Goal: Task Accomplishment & Management: Use online tool/utility

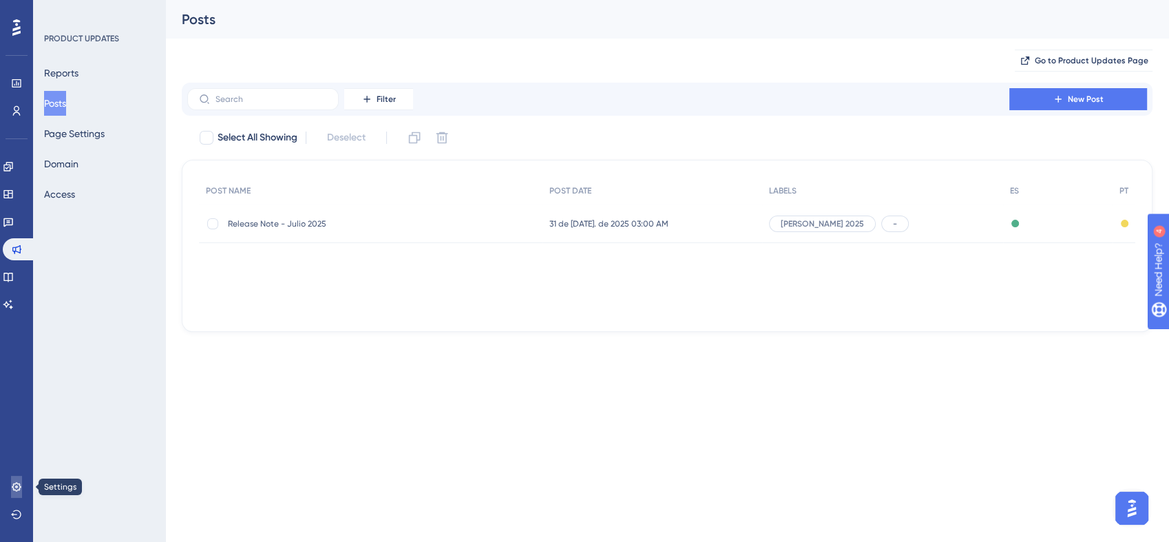
click at [11, 480] on link at bounding box center [16, 487] width 11 height 22
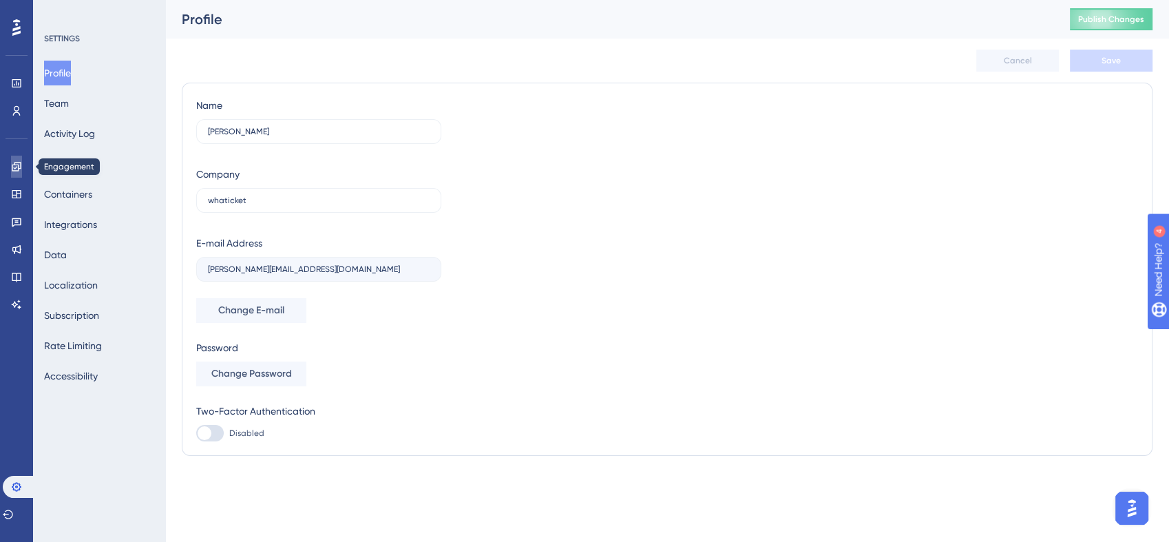
click at [19, 170] on icon at bounding box center [16, 166] width 11 height 11
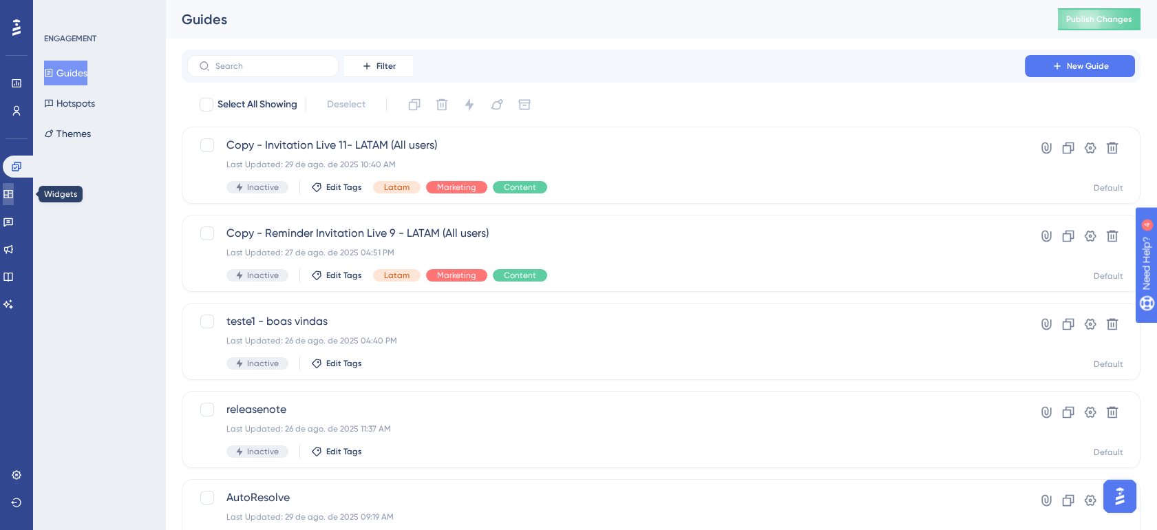
click at [14, 193] on icon at bounding box center [8, 194] width 11 height 11
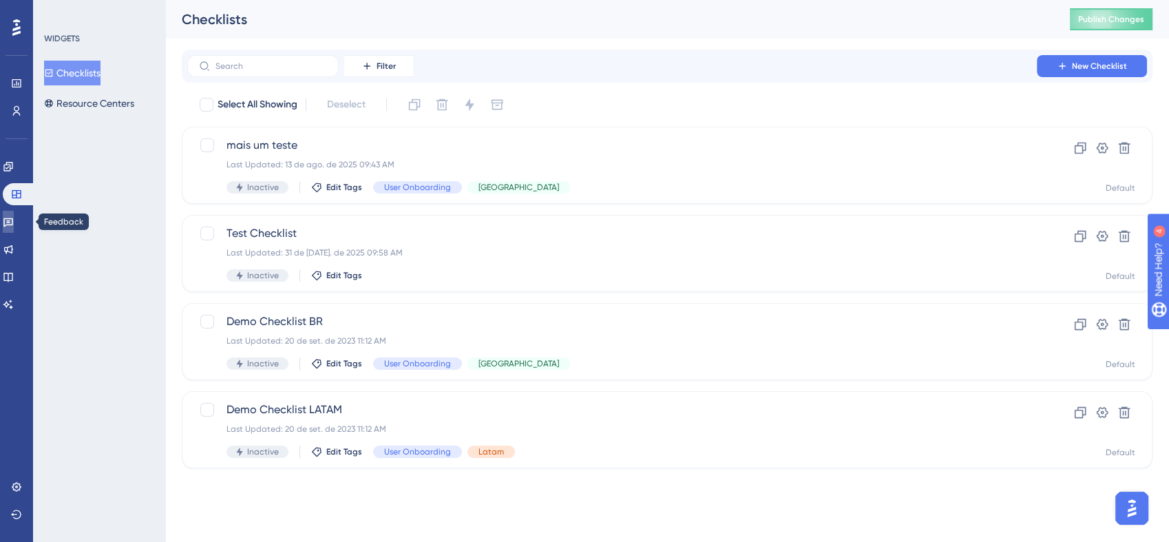
click at [14, 217] on icon at bounding box center [8, 221] width 11 height 11
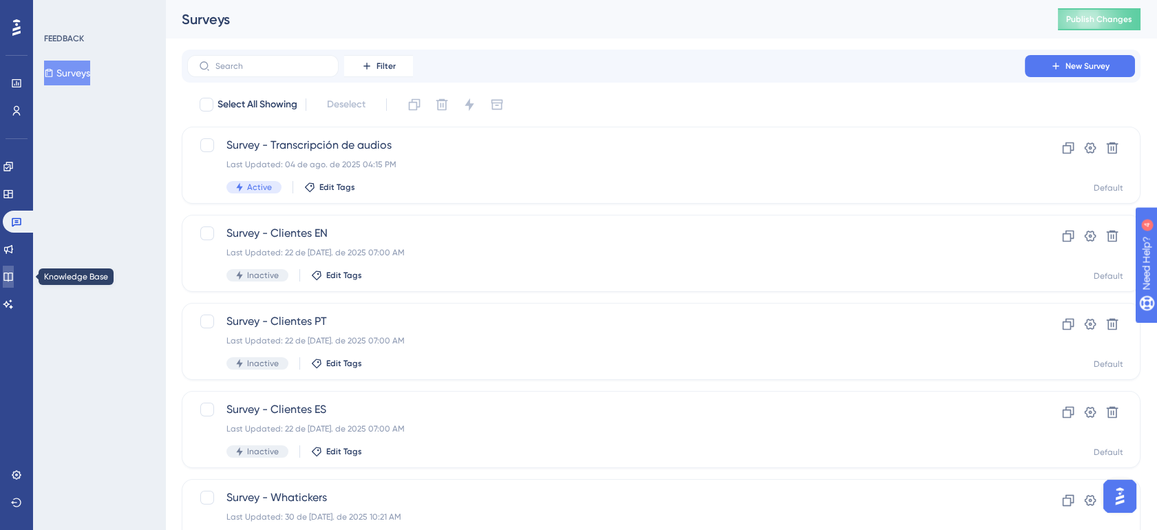
click at [14, 269] on link at bounding box center [8, 277] width 11 height 22
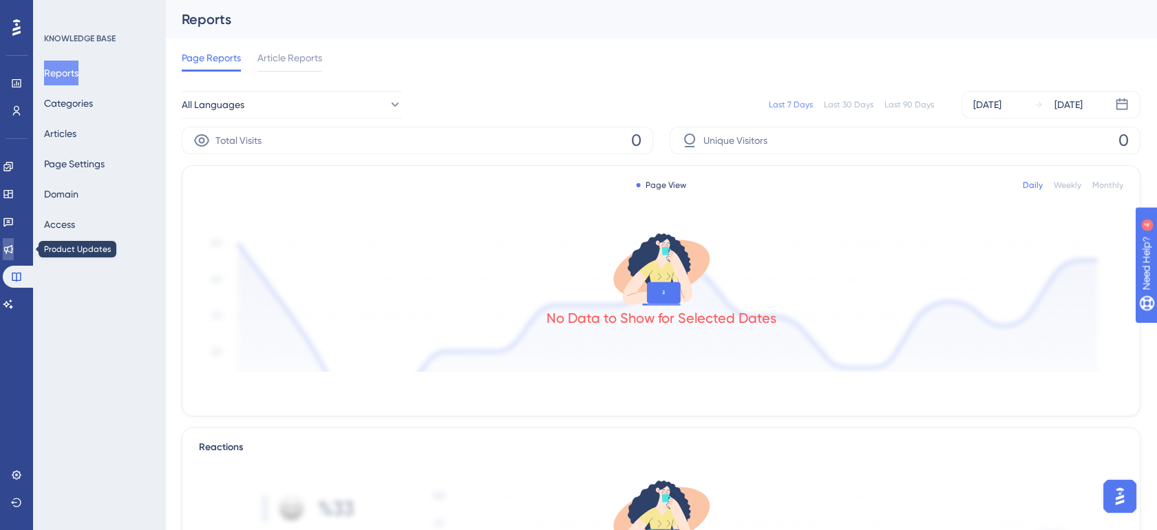
click at [14, 250] on icon at bounding box center [8, 249] width 11 height 11
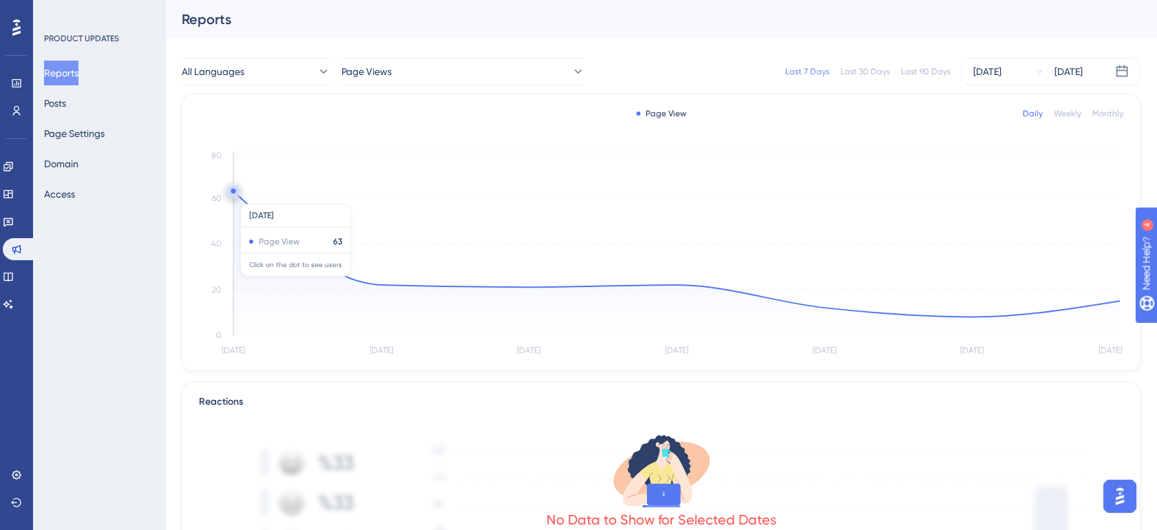
click at [240, 197] on icon at bounding box center [676, 254] width 886 height 126
click at [384, 281] on circle at bounding box center [381, 284] width 11 height 11
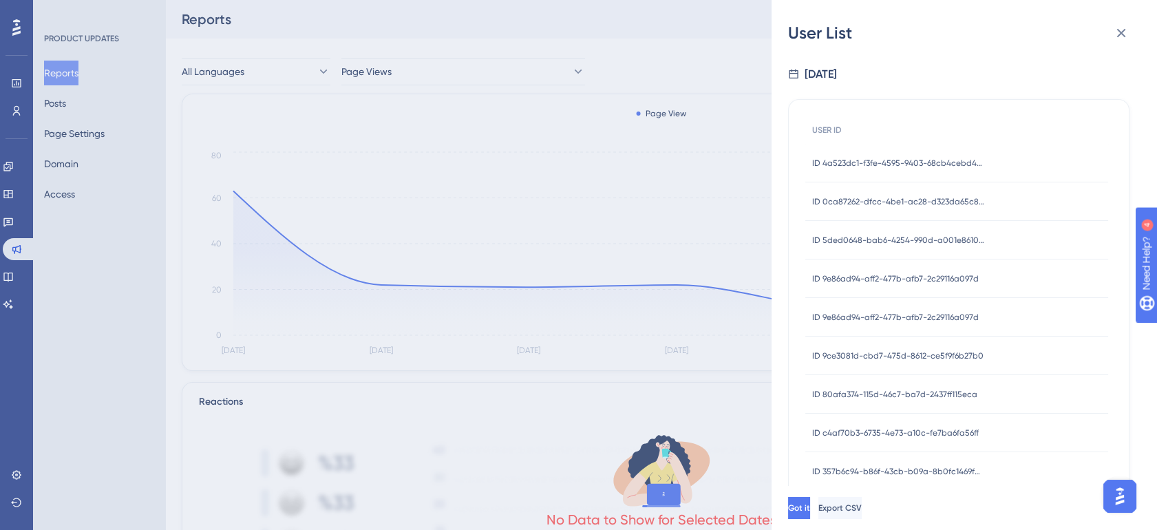
click at [65, 107] on div "User List [DATE] USER ID ID 4a523dc1-f3fe-4595-9403-68cb4cebd44e ID 4a523dc1-f3…" at bounding box center [578, 265] width 1157 height 530
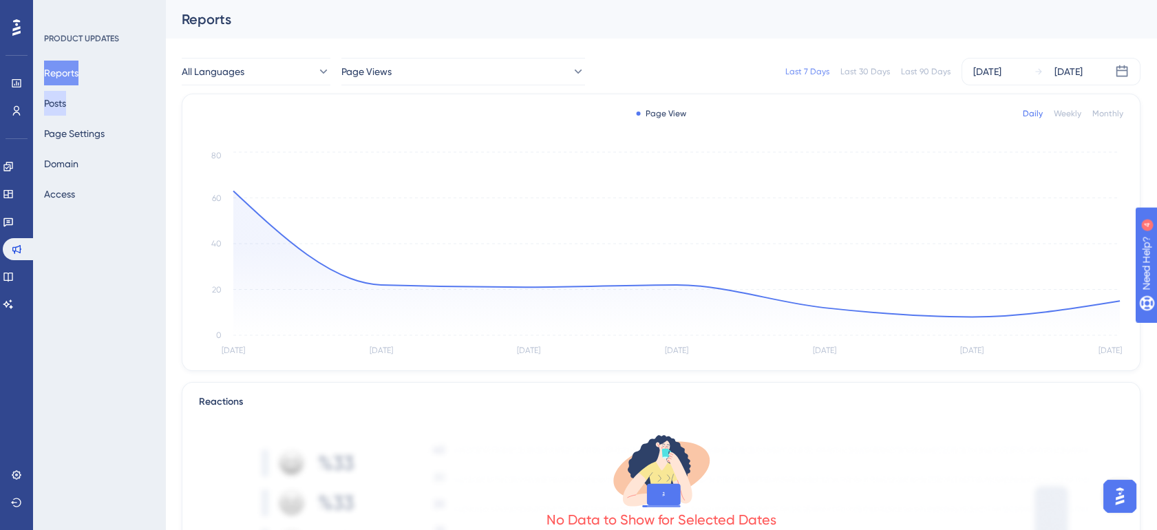
click at [66, 108] on button "Posts" at bounding box center [55, 103] width 22 height 25
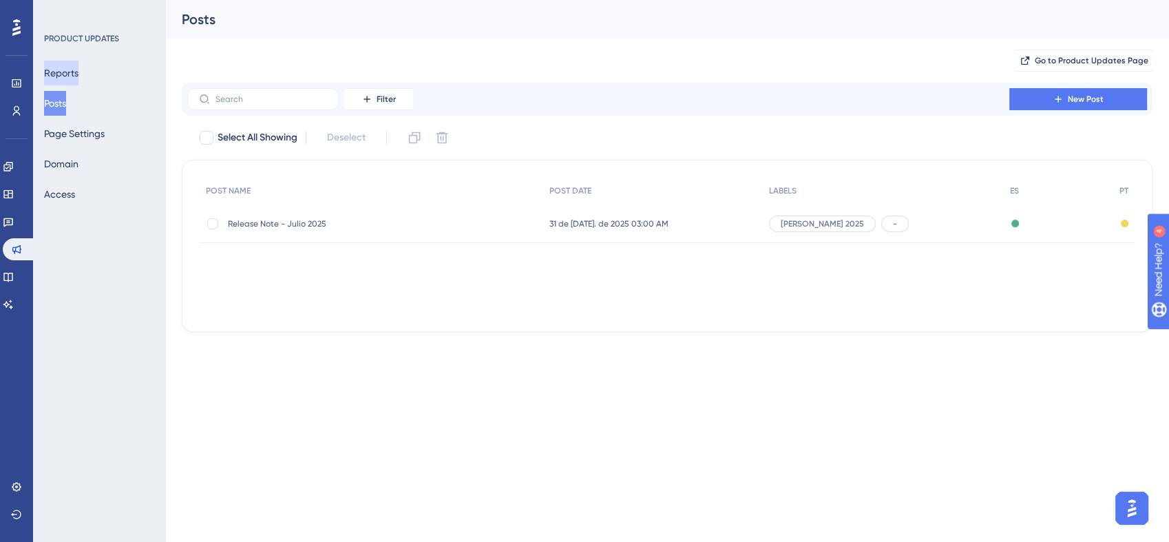
click at [58, 83] on button "Reports" at bounding box center [61, 73] width 34 height 25
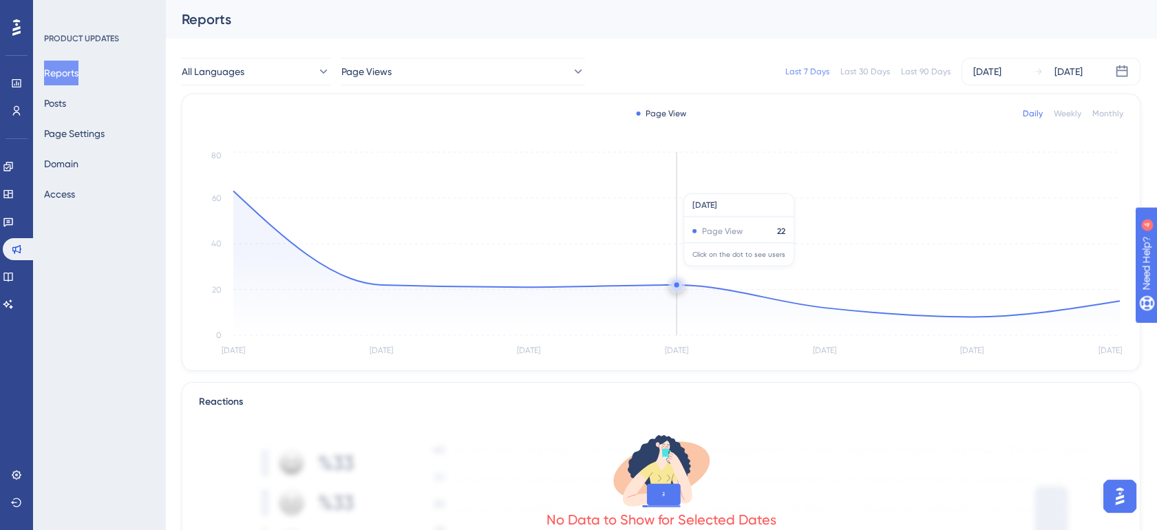
click at [679, 273] on icon "[DATE] Aug [DATE] Aug [DATE] Aug 31 [DATE] 0 20 40 60 80" at bounding box center [661, 254] width 924 height 211
click at [374, 297] on icon at bounding box center [676, 263] width 886 height 144
click at [14, 162] on link at bounding box center [8, 167] width 11 height 22
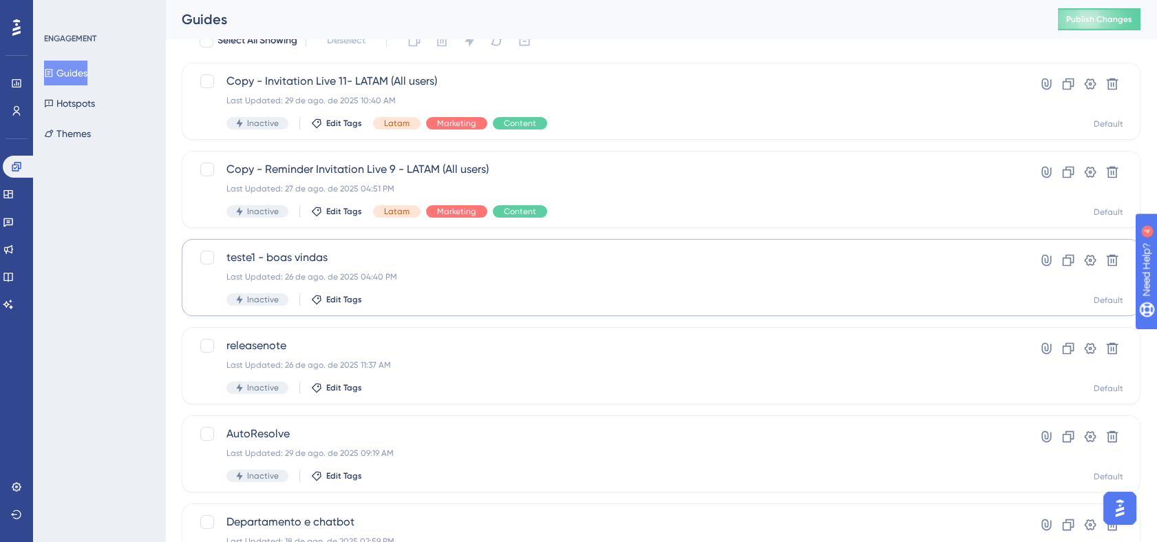
scroll to position [102, 0]
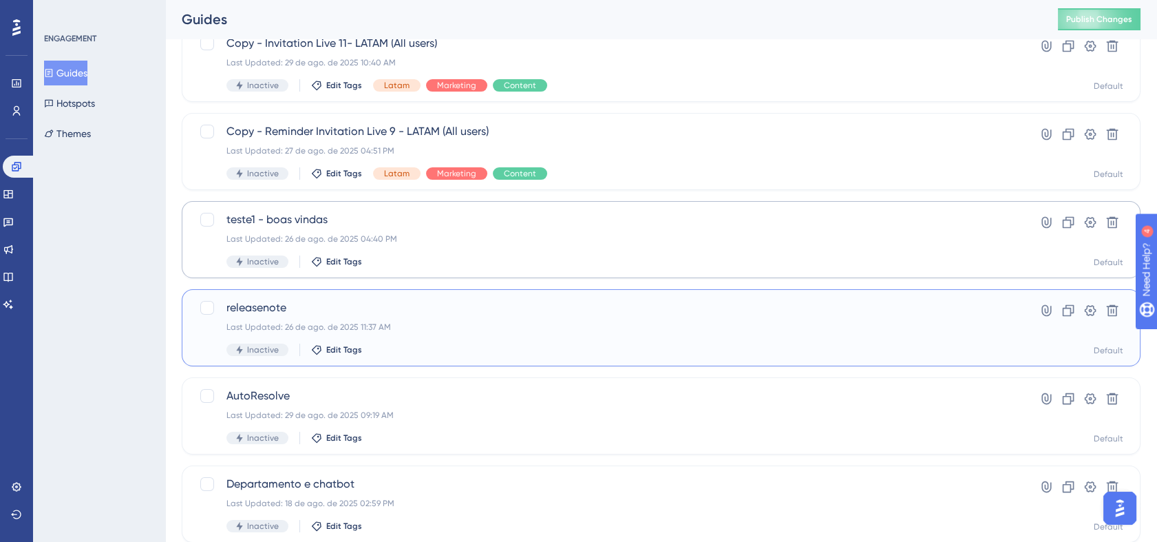
click at [723, 328] on div "Last Updated: 26 de ago. de 2025 11:37 AM" at bounding box center [605, 326] width 759 height 11
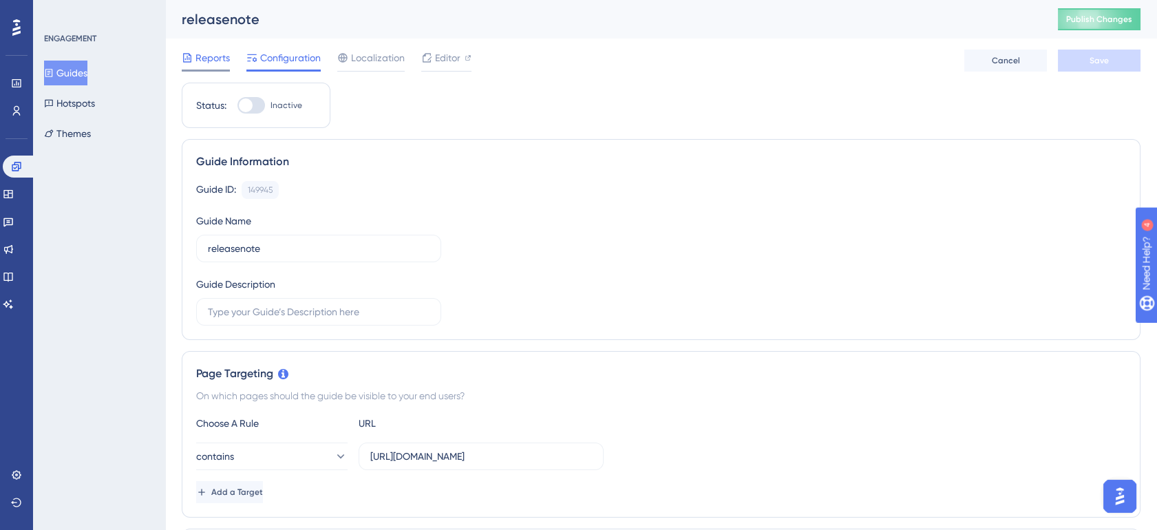
click at [209, 63] on span "Reports" at bounding box center [212, 58] width 34 height 17
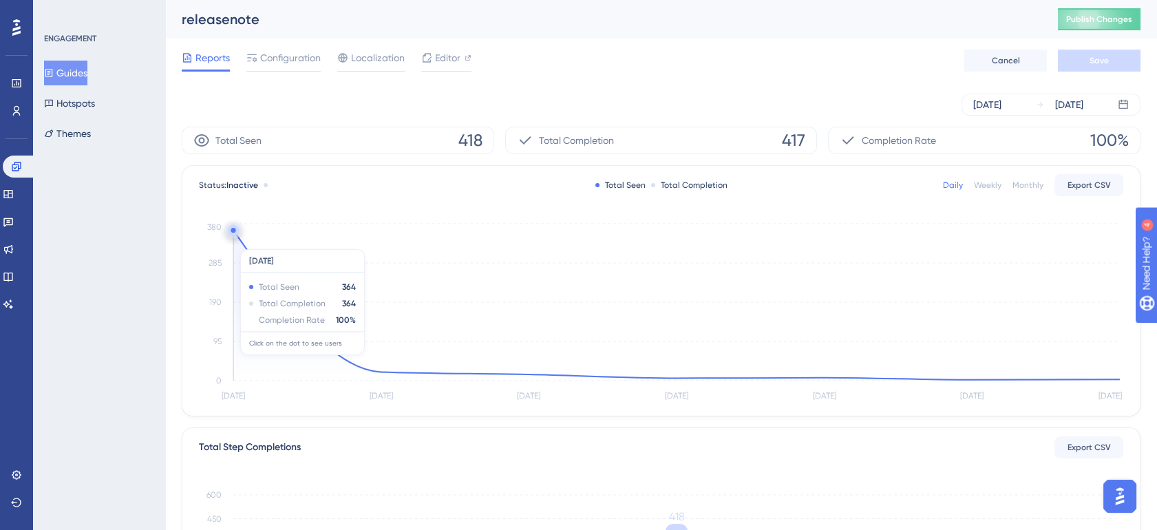
click at [242, 242] on icon at bounding box center [676, 305] width 886 height 149
click at [339, 364] on icon at bounding box center [676, 306] width 886 height 150
click at [326, 339] on icon "[DATE] Aug [DATE] Aug [DATE] Aug 31 [DATE] 0 95 190 285 380" at bounding box center [661, 312] width 924 height 184
click at [297, 325] on icon at bounding box center [676, 306] width 886 height 150
click at [240, 229] on icon "[DATE] Aug [DATE] Aug [DATE] Aug 31 [DATE] 0 95 190 285 380" at bounding box center [661, 312] width 924 height 184
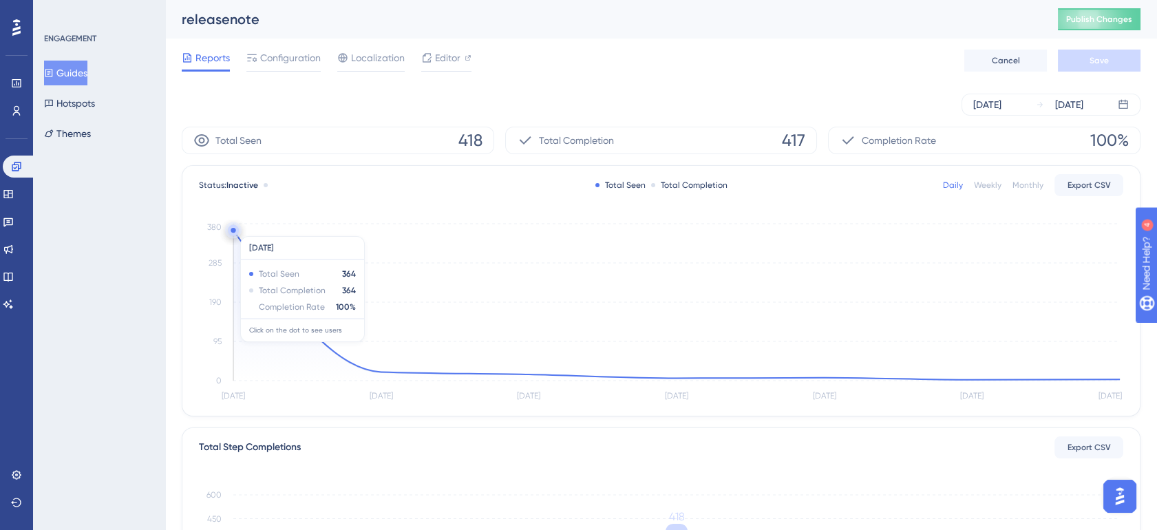
click at [240, 229] on icon "[DATE] Aug [DATE] Aug [DATE] Aug 31 [DATE] 0 95 190 285 380" at bounding box center [661, 312] width 924 height 184
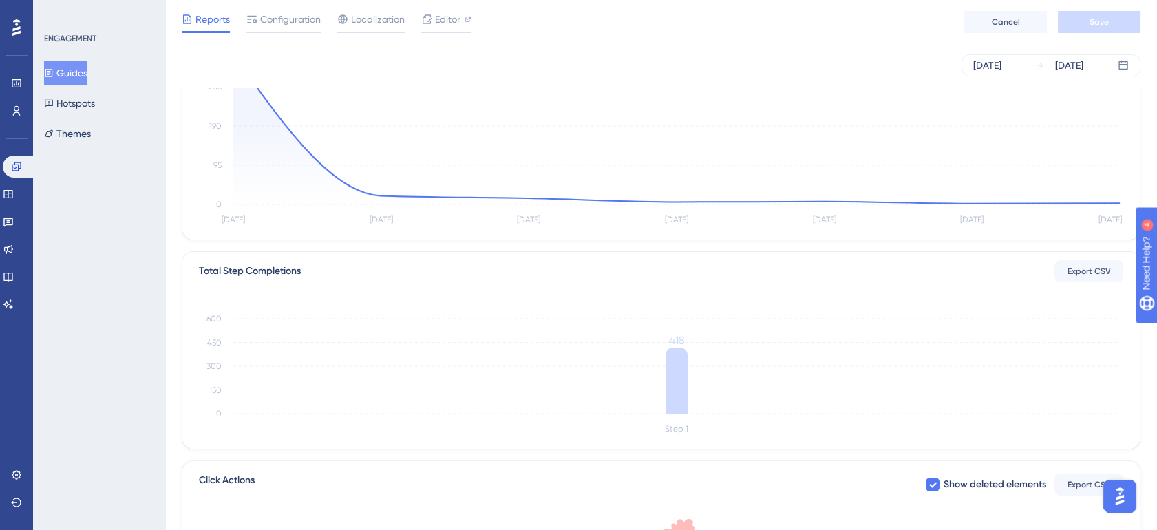
scroll to position [280, 0]
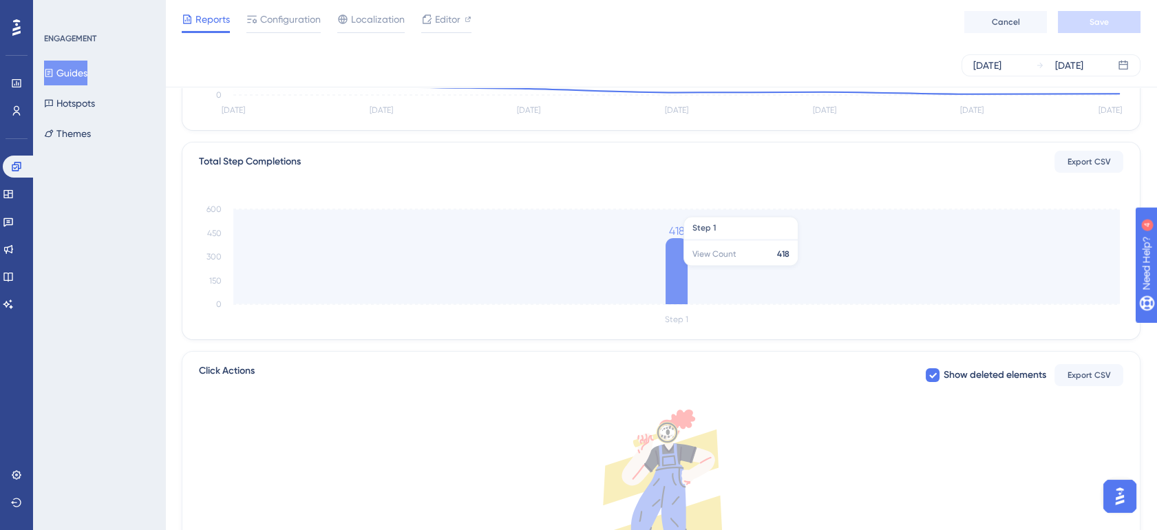
click at [668, 270] on icon at bounding box center [677, 271] width 22 height 66
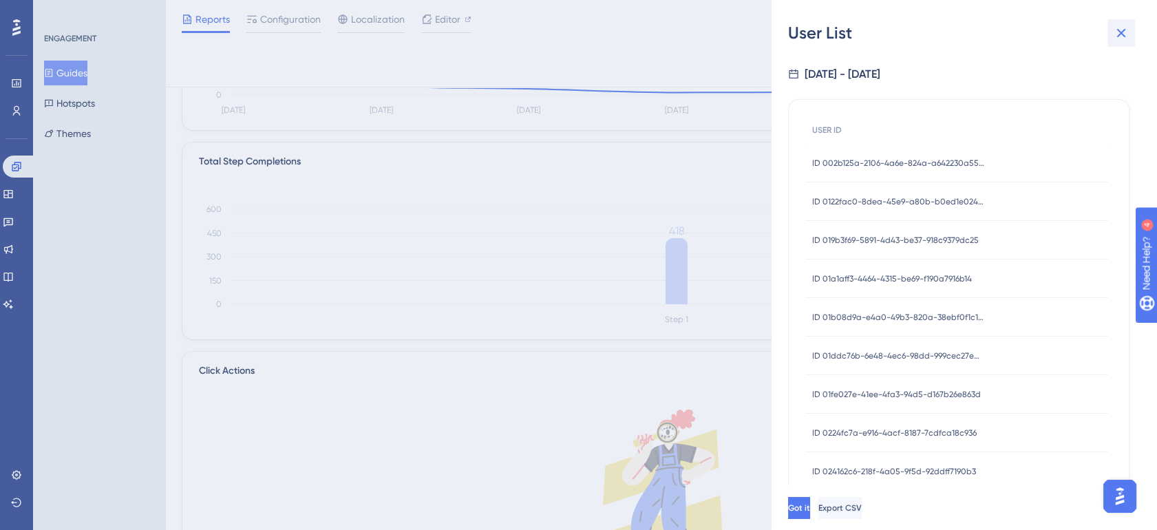
click at [1123, 39] on icon at bounding box center [1121, 33] width 17 height 17
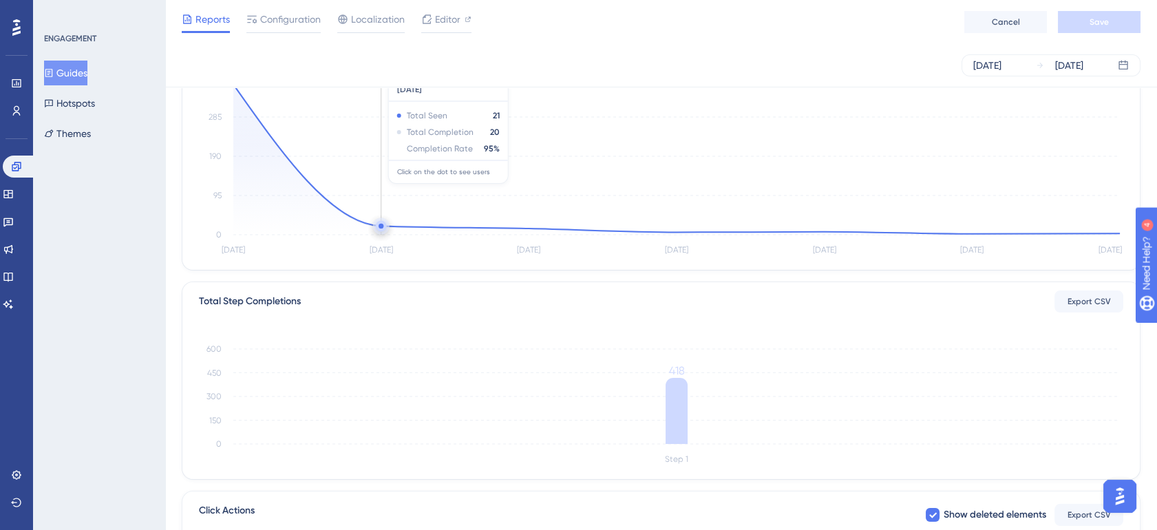
scroll to position [178, 0]
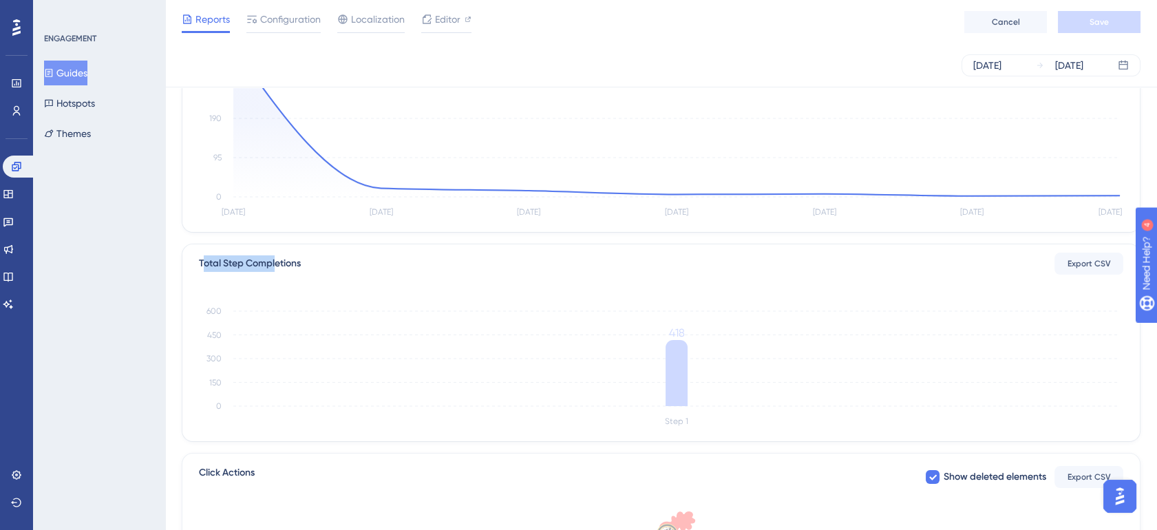
drag, startPoint x: 204, startPoint y: 265, endPoint x: 275, endPoint y: 264, distance: 70.9
click at [275, 264] on div "Total Step Completions" at bounding box center [250, 263] width 102 height 17
drag, startPoint x: 275, startPoint y: 264, endPoint x: 356, endPoint y: 271, distance: 81.5
click at [356, 271] on div "Total Step Completions Export CSV" at bounding box center [661, 264] width 924 height 22
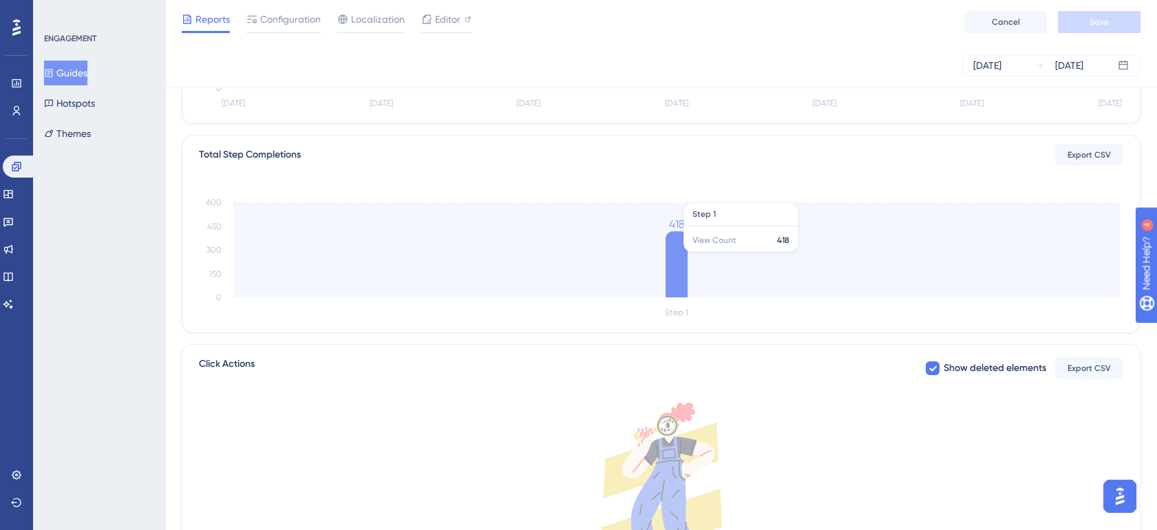
scroll to position [306, 0]
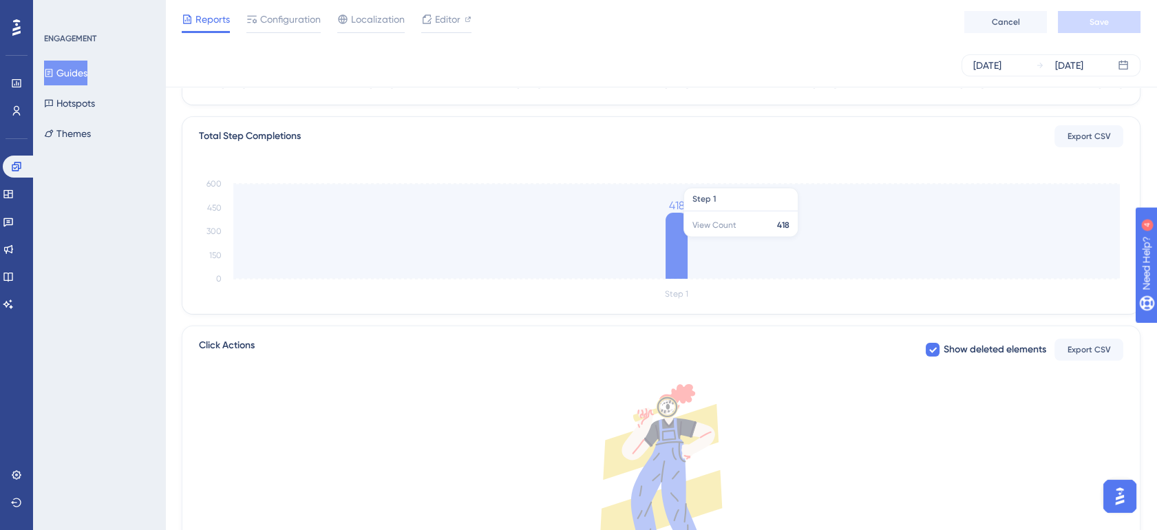
click at [672, 243] on icon at bounding box center [677, 246] width 22 height 66
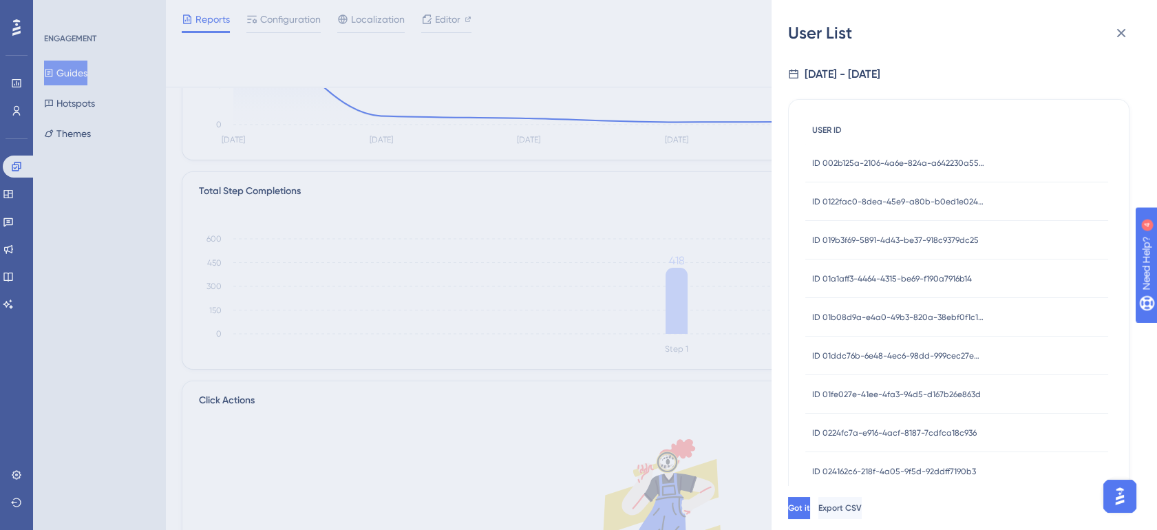
scroll to position [178, 0]
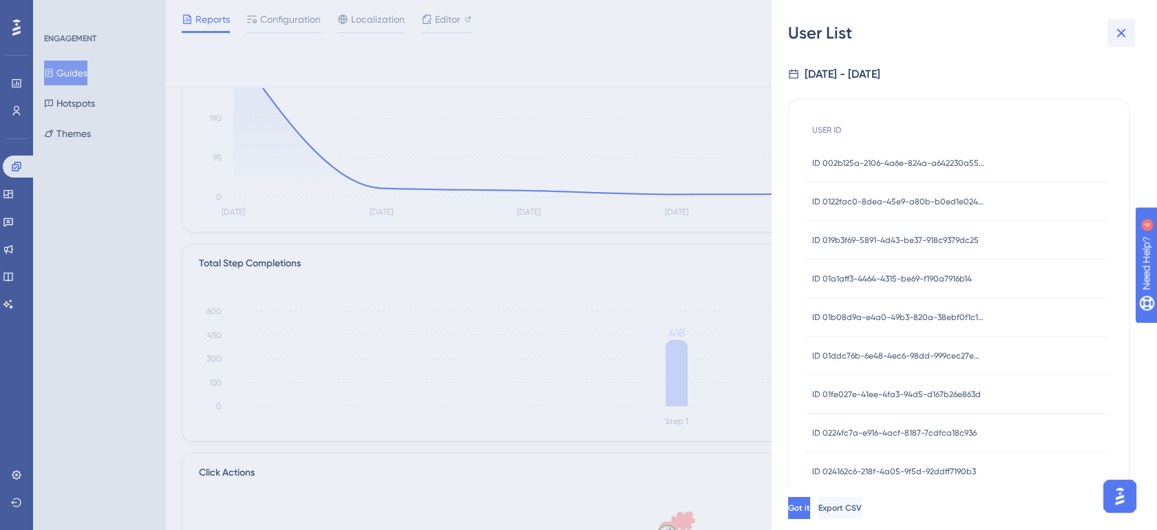
click at [1121, 34] on icon at bounding box center [1121, 33] width 9 height 9
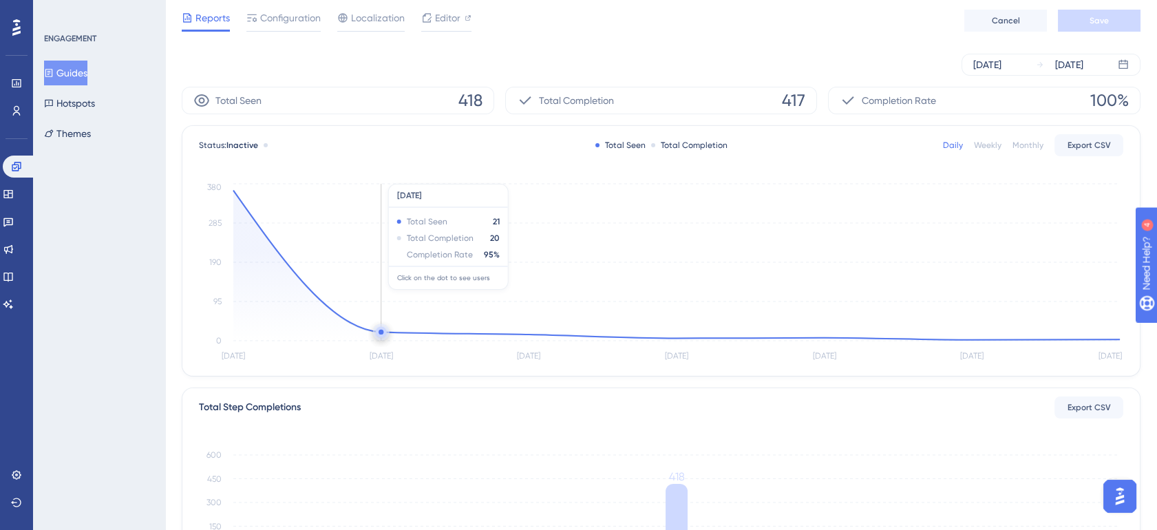
scroll to position [0, 0]
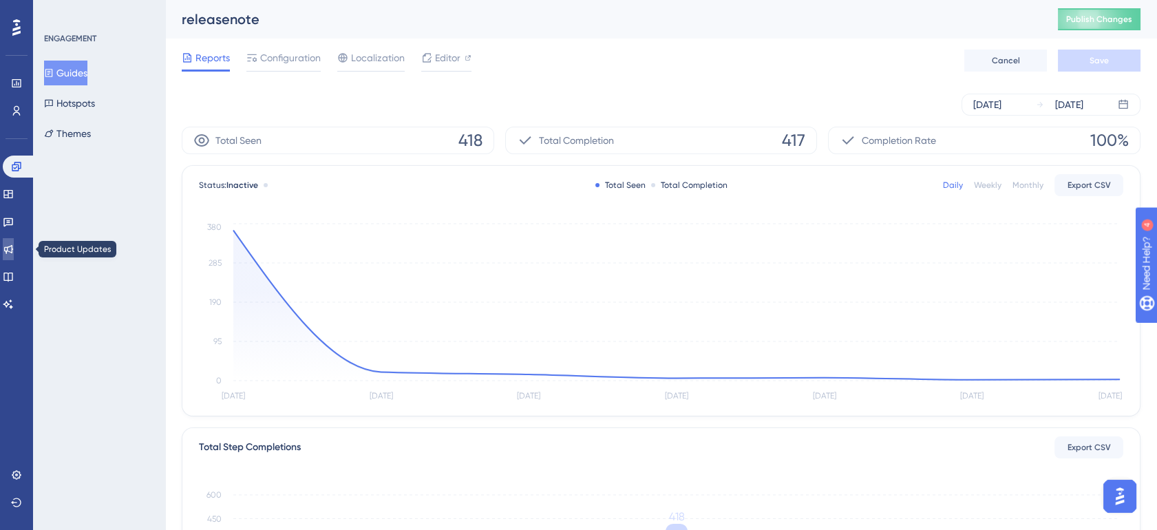
click at [14, 250] on icon at bounding box center [8, 249] width 11 height 11
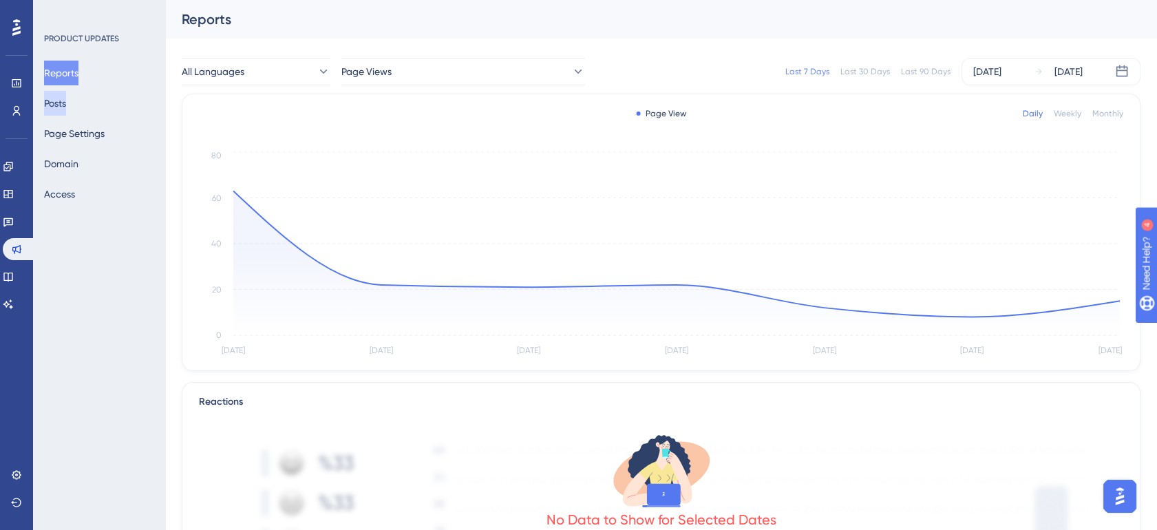
click at [65, 105] on button "Posts" at bounding box center [55, 103] width 22 height 25
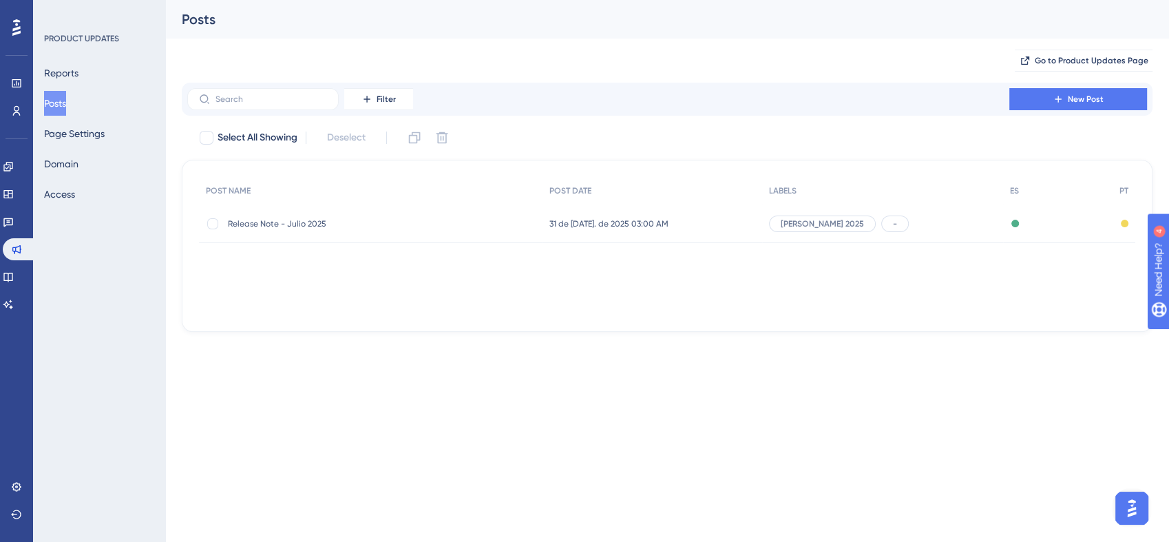
click at [322, 227] on span "Release Note - Julio 2025" at bounding box center [338, 223] width 220 height 11
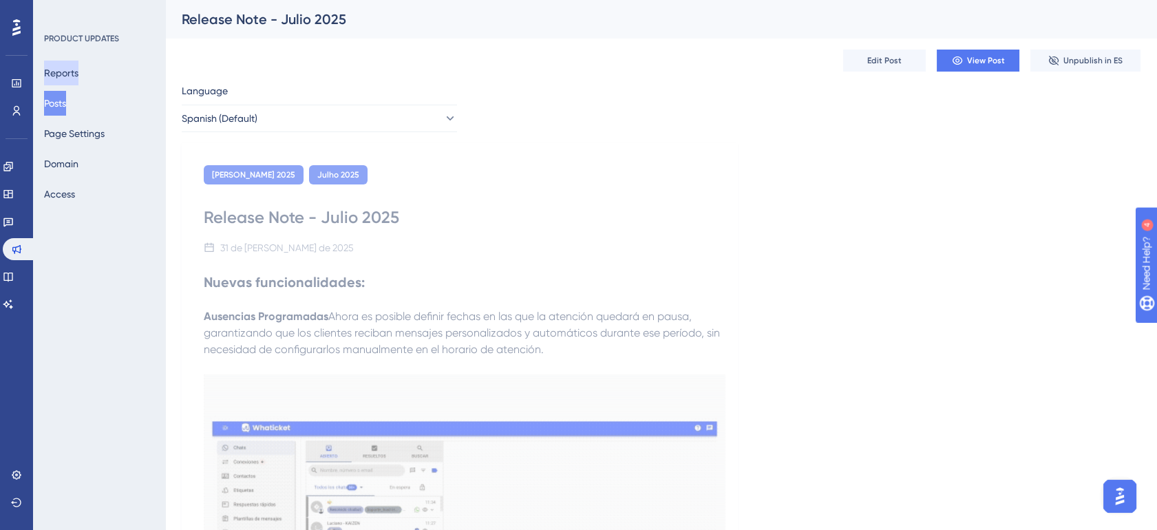
click at [72, 69] on button "Reports" at bounding box center [61, 73] width 34 height 25
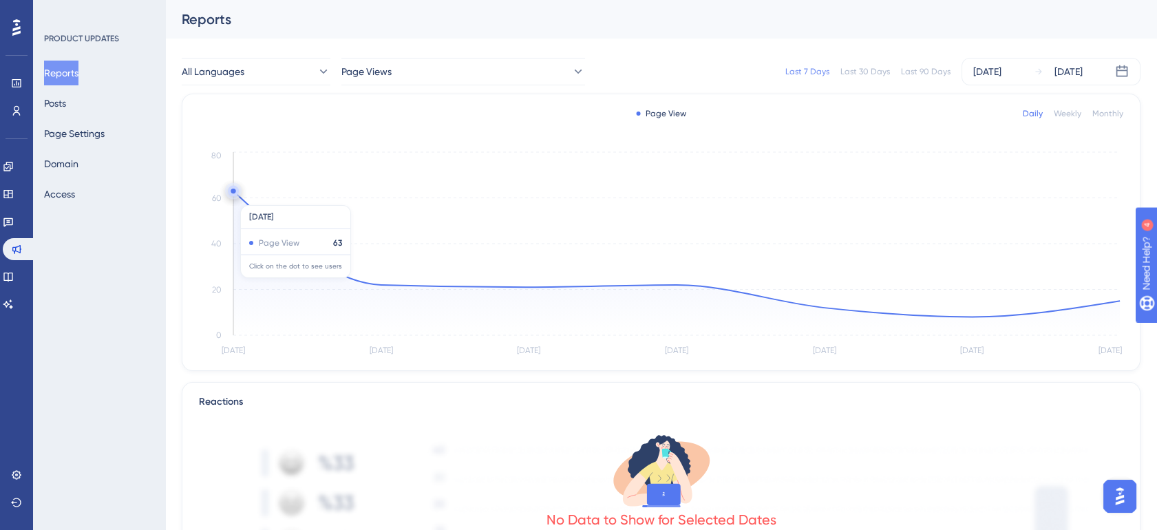
click at [244, 198] on icon "[DATE] Aug [DATE] Aug [DATE] Aug 31 [DATE] 0 20 40 60 80" at bounding box center [661, 254] width 924 height 211
click at [349, 273] on icon "[DATE] Aug [DATE] Aug [DATE] Aug 31 [DATE] 0 20 40 60 80" at bounding box center [661, 254] width 924 height 211
click at [14, 193] on icon at bounding box center [8, 194] width 11 height 11
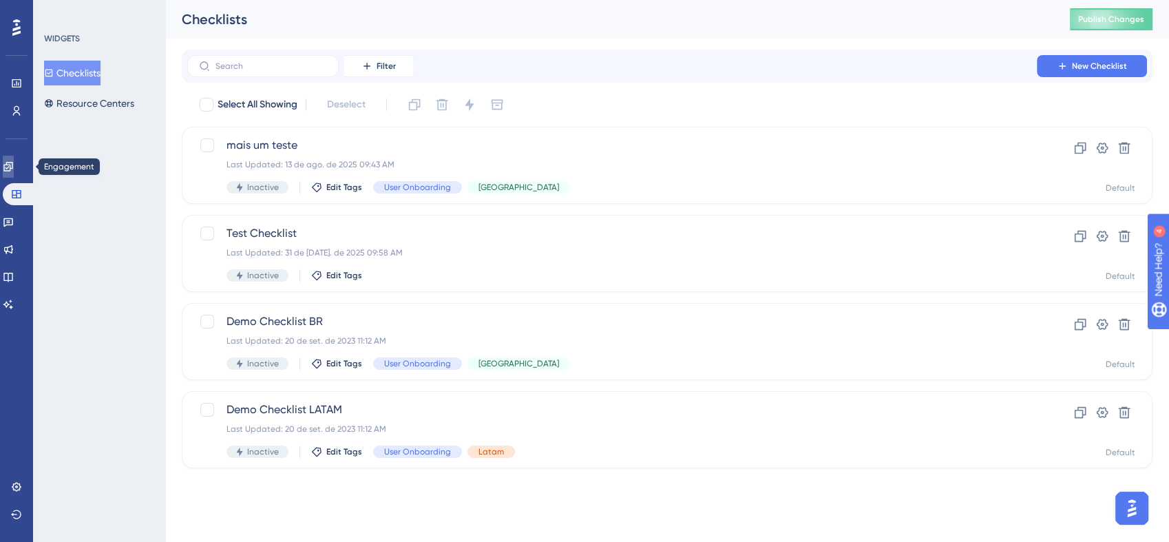
click at [6, 164] on link at bounding box center [8, 167] width 11 height 22
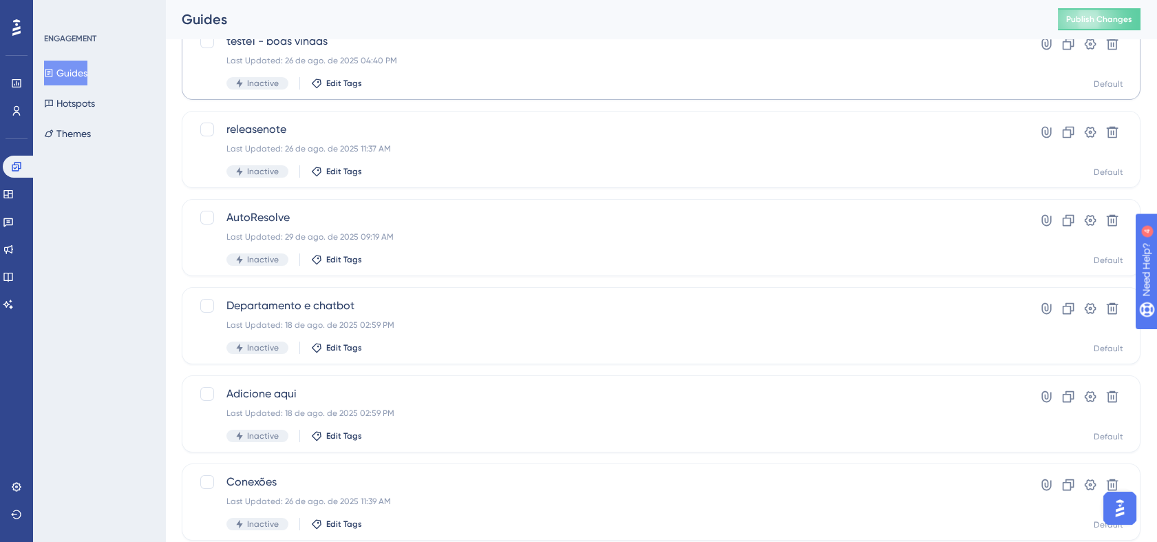
scroll to position [407, 0]
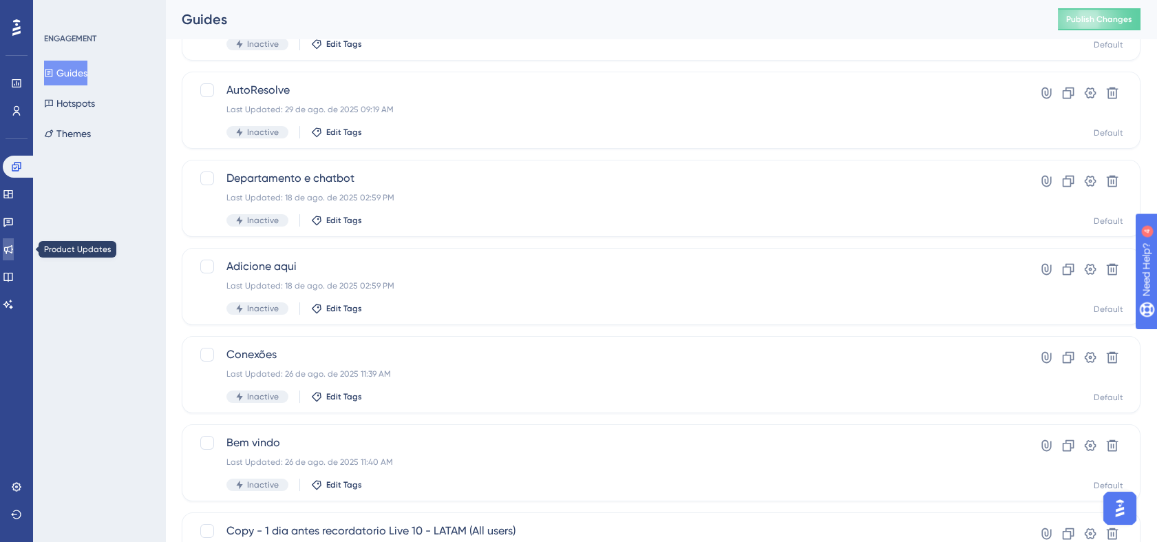
click at [10, 248] on link at bounding box center [8, 249] width 11 height 22
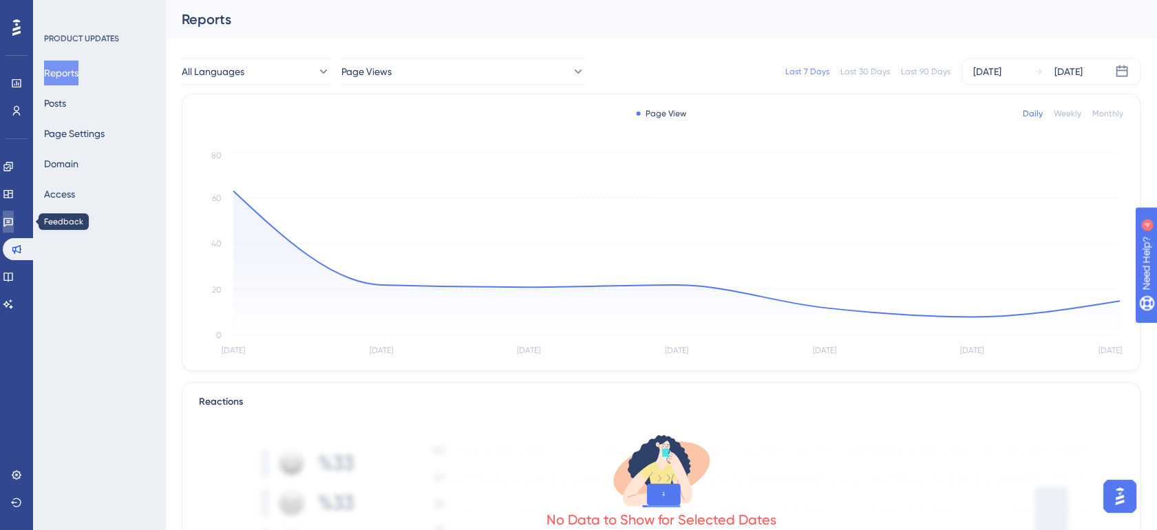
click at [12, 217] on icon at bounding box center [8, 221] width 11 height 11
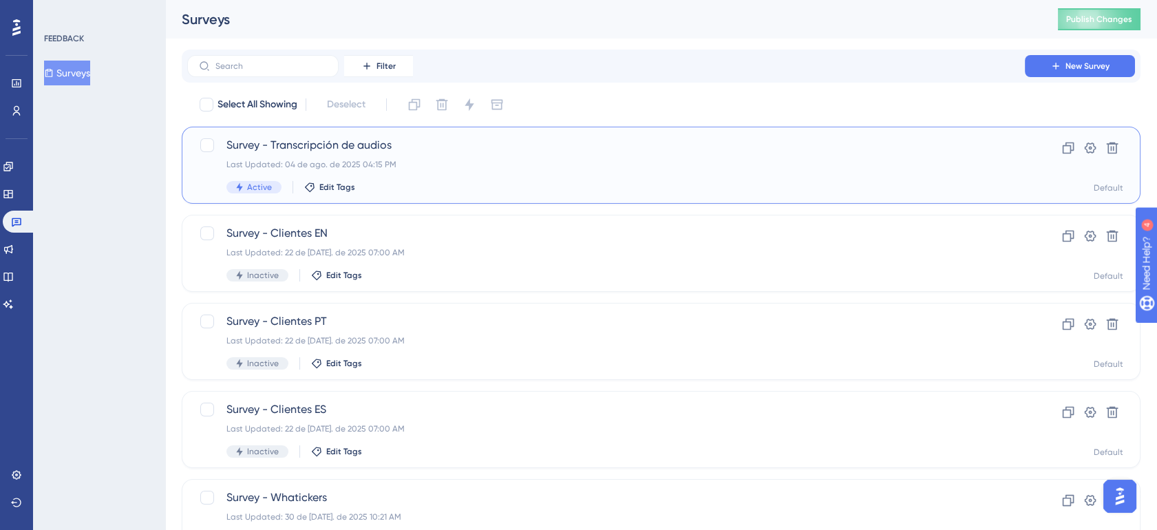
click at [553, 162] on div "Last Updated: 04 de ago. de 2025 04:15 PM" at bounding box center [605, 164] width 759 height 11
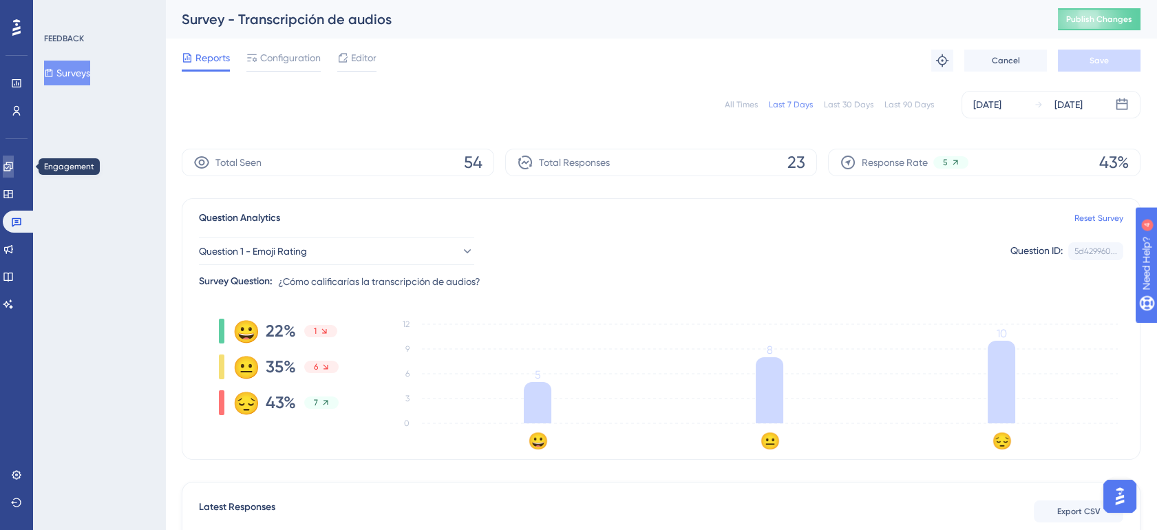
click at [14, 173] on link at bounding box center [8, 167] width 11 height 22
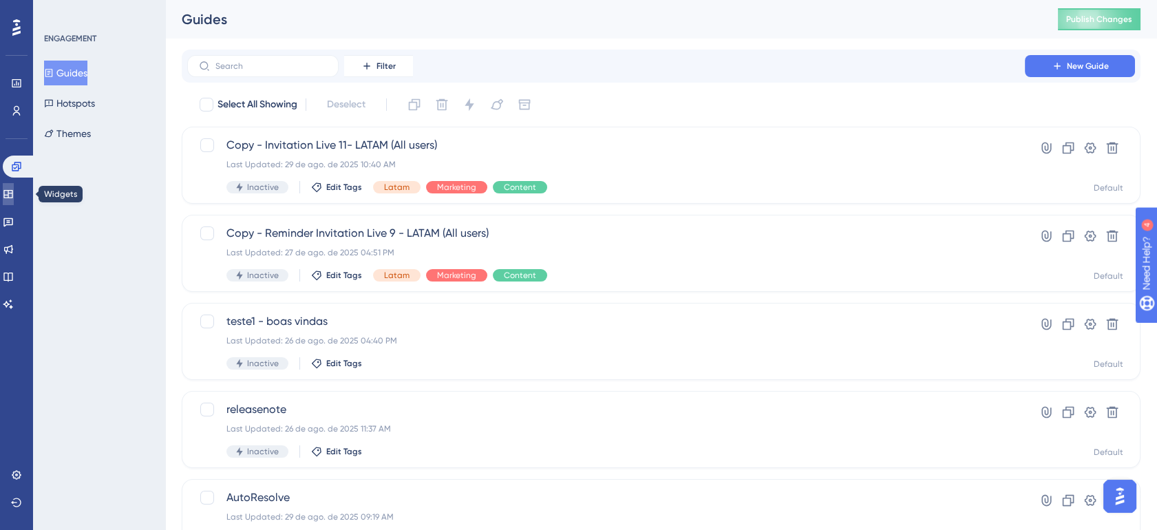
click at [11, 195] on icon at bounding box center [8, 194] width 11 height 11
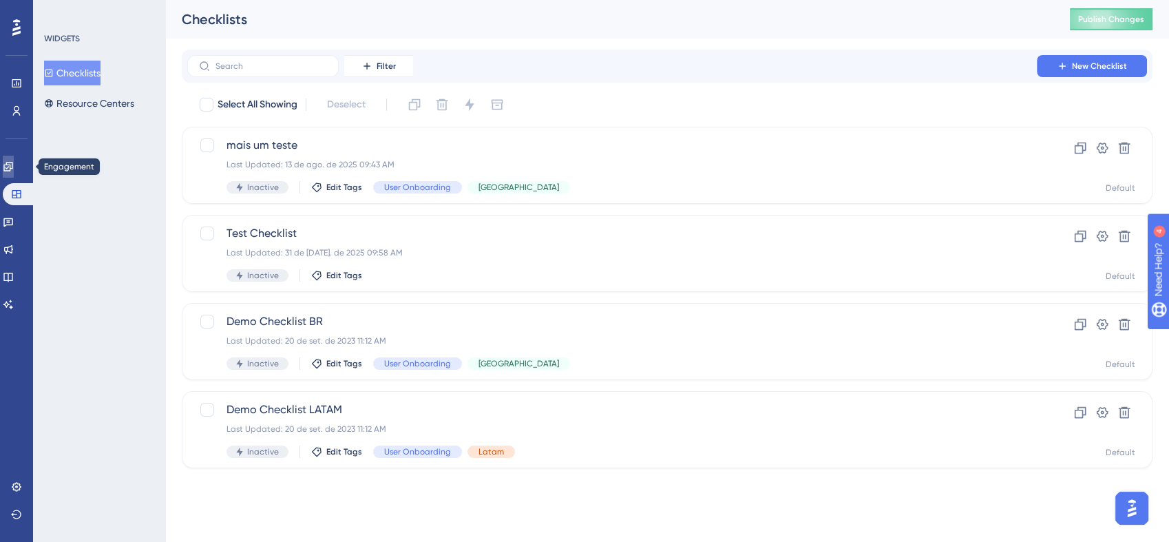
click at [4, 163] on link at bounding box center [8, 167] width 11 height 22
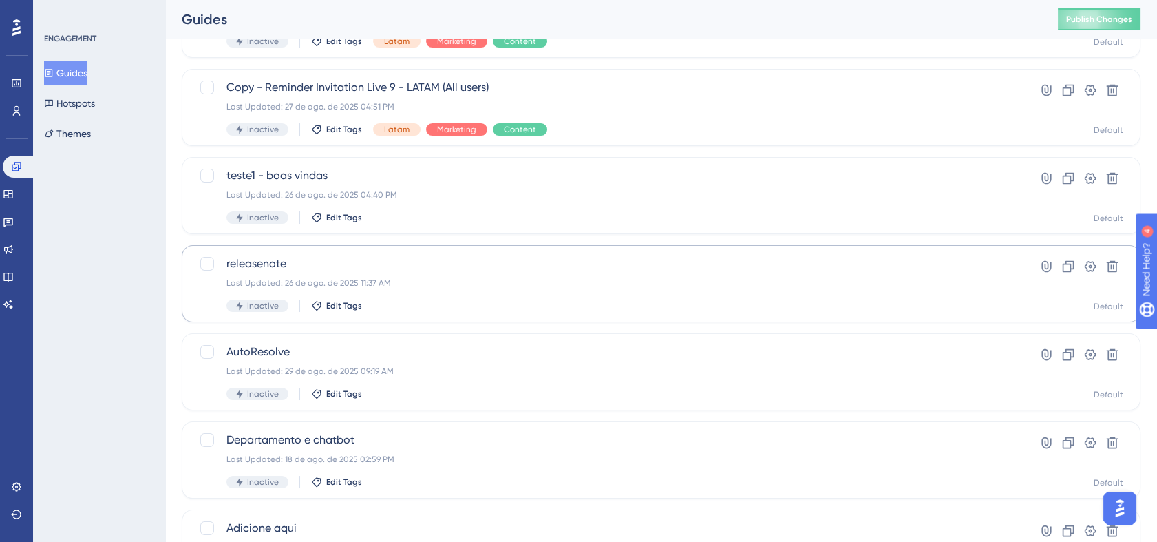
scroll to position [178, 0]
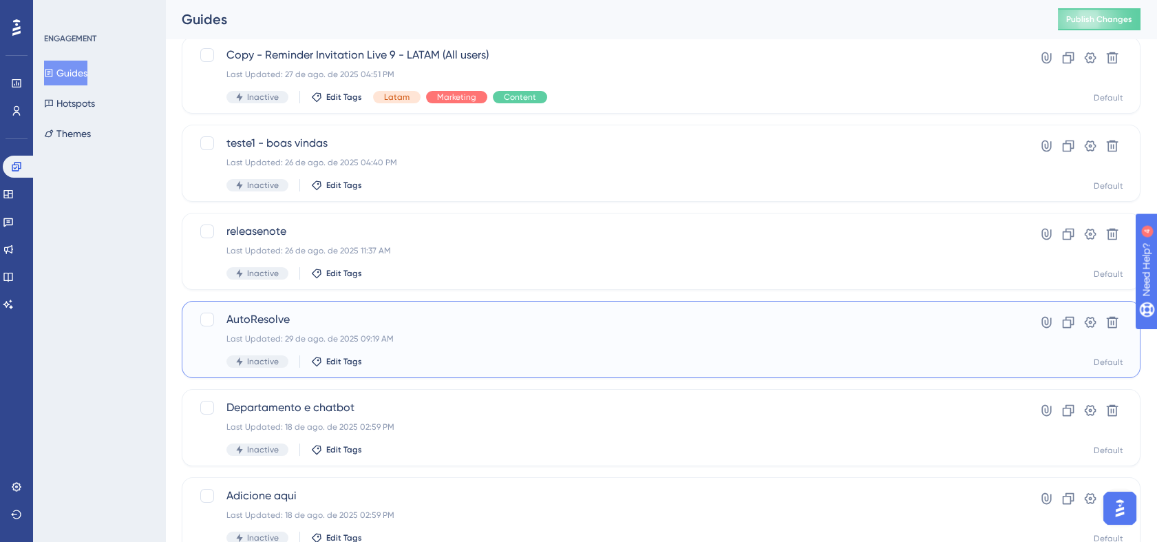
click at [571, 314] on span "AutoResolve" at bounding box center [605, 319] width 759 height 17
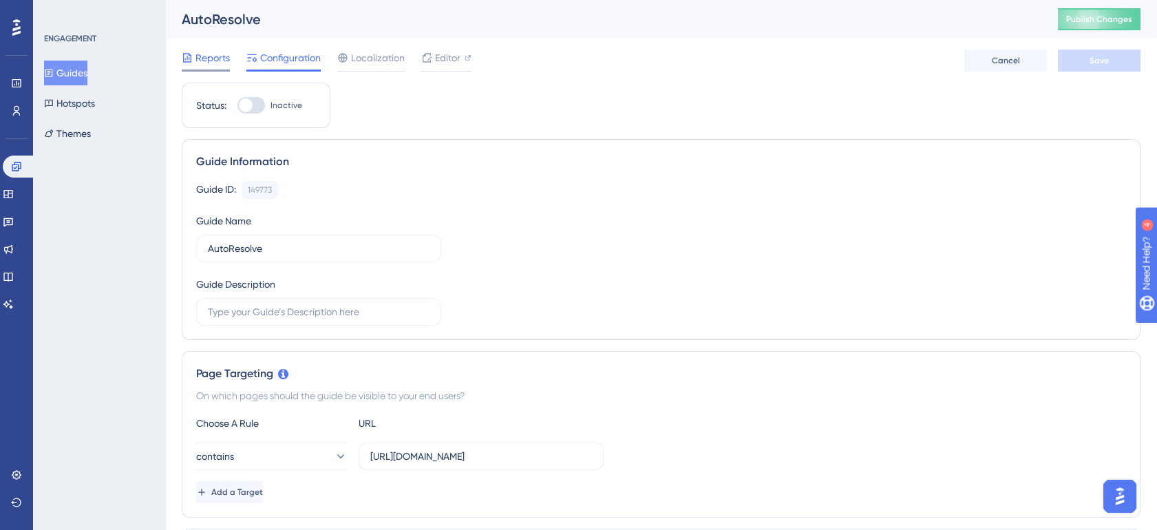
click at [216, 55] on span "Reports" at bounding box center [212, 58] width 34 height 17
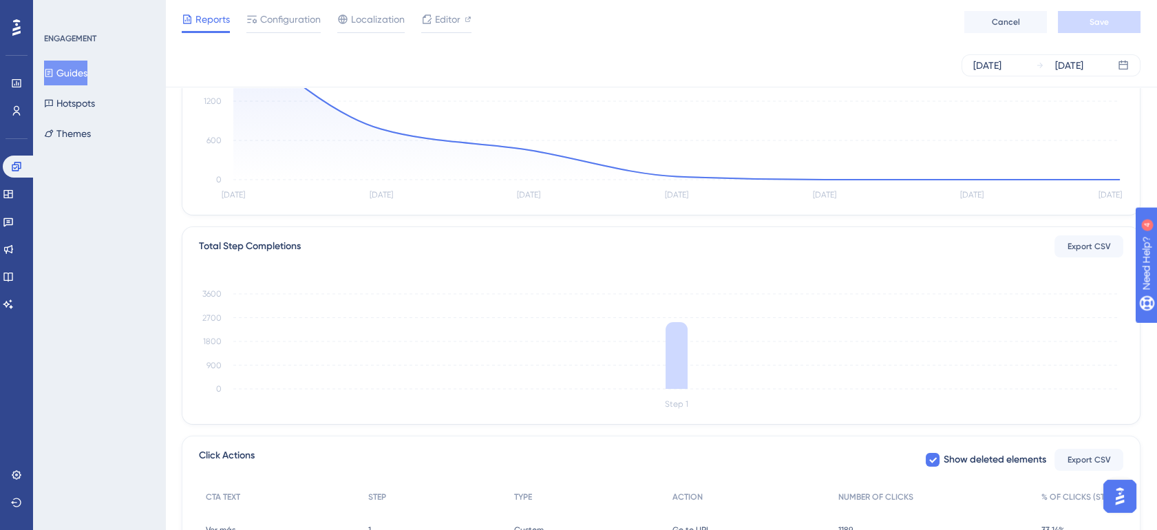
scroll to position [229, 0]
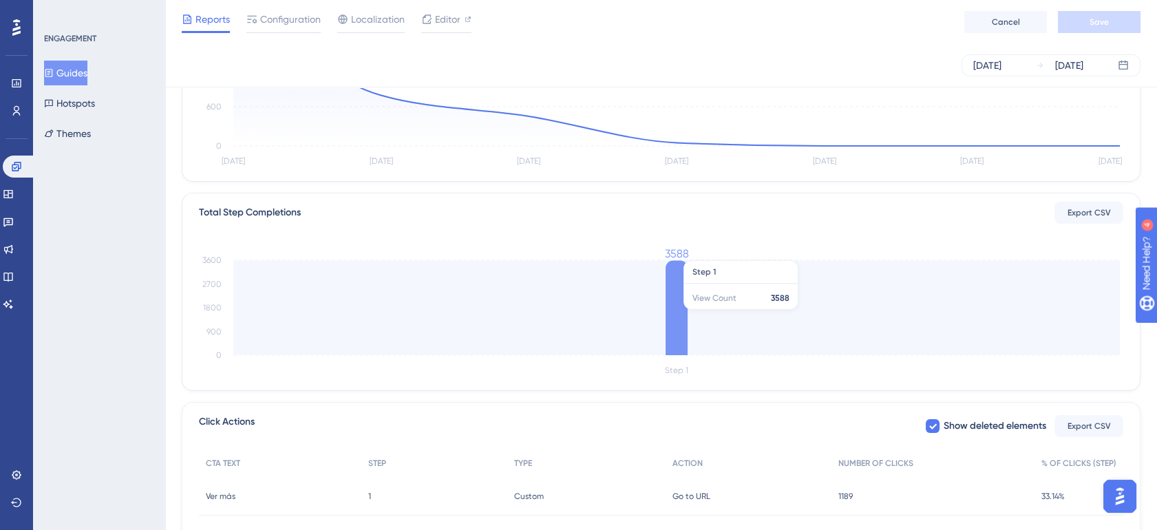
click at [680, 308] on icon at bounding box center [677, 307] width 22 height 95
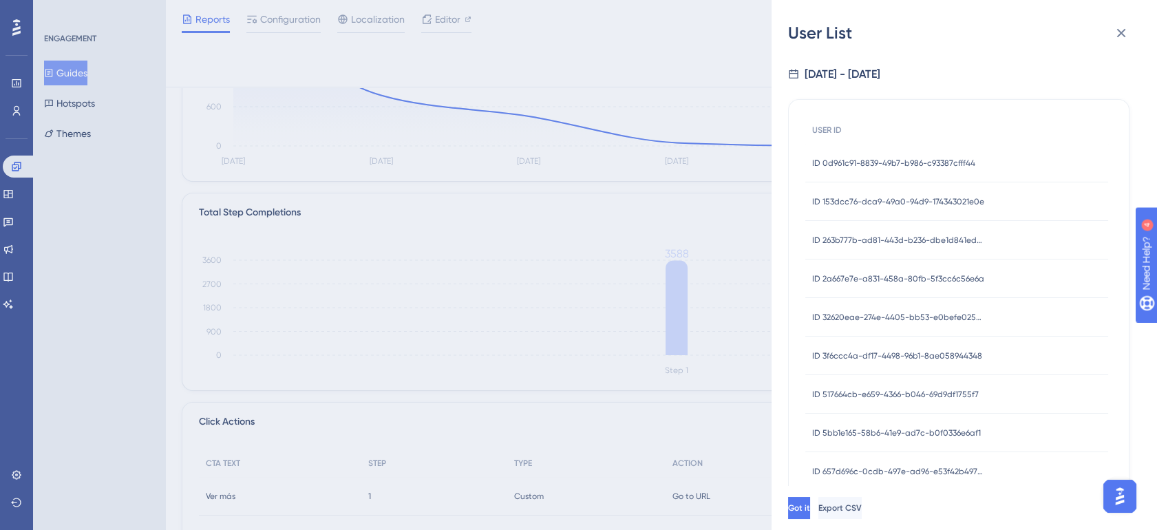
click at [884, 158] on span "ID 0d961c91-8839-49b7-b986-c93387cfff44" at bounding box center [893, 163] width 163 height 11
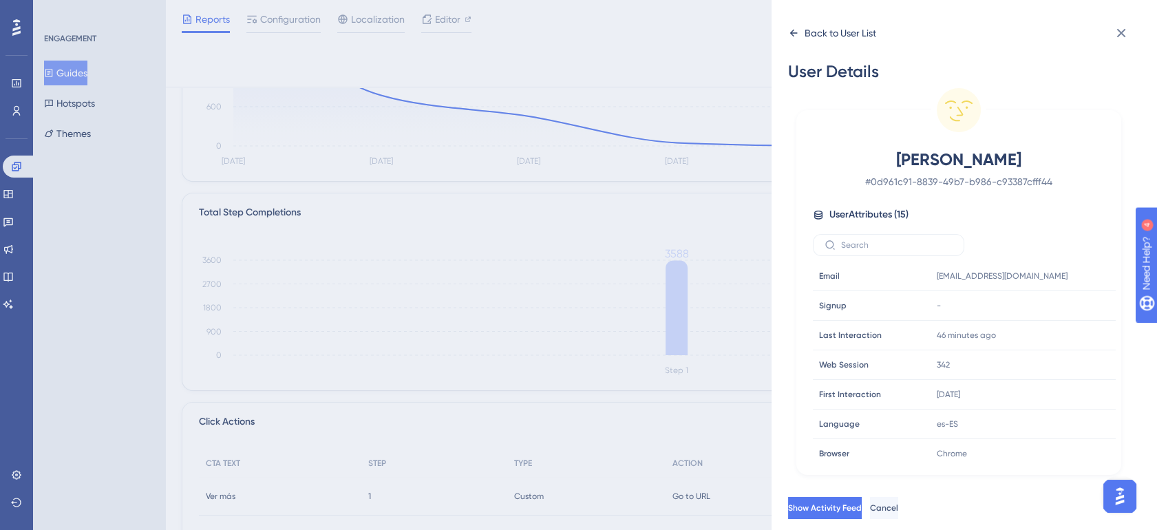
click at [800, 32] on div "Back to User List" at bounding box center [832, 33] width 88 height 22
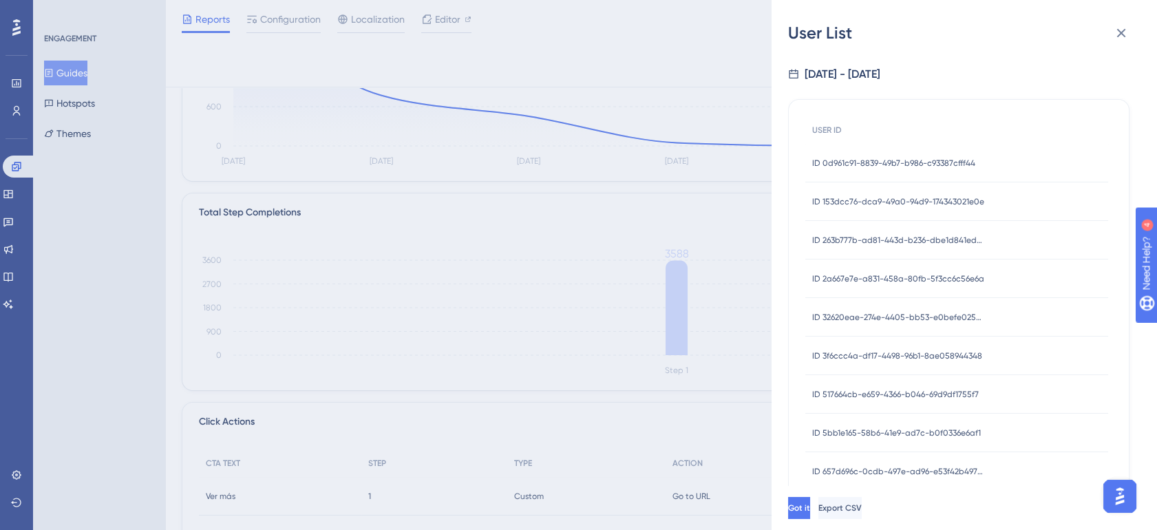
click at [899, 200] on span "ID 153dcc76-dca9-49a0-94d9-174343021e0e" at bounding box center [898, 201] width 172 height 11
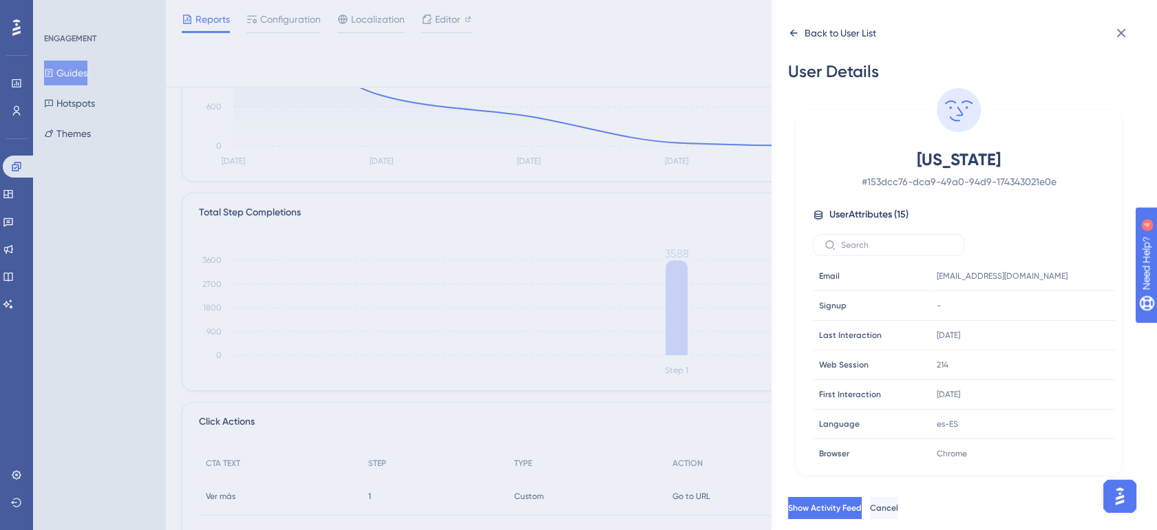
click at [798, 31] on icon at bounding box center [793, 33] width 11 height 11
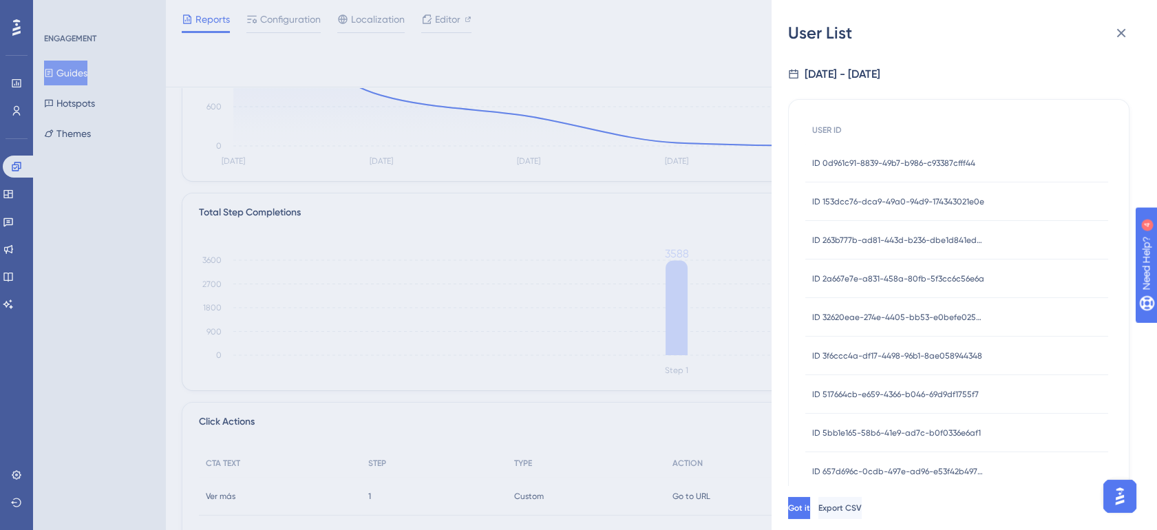
click at [881, 277] on span "ID 2a667e7e-a831-458a-80fb-5f3cc6c56e6a" at bounding box center [898, 278] width 172 height 11
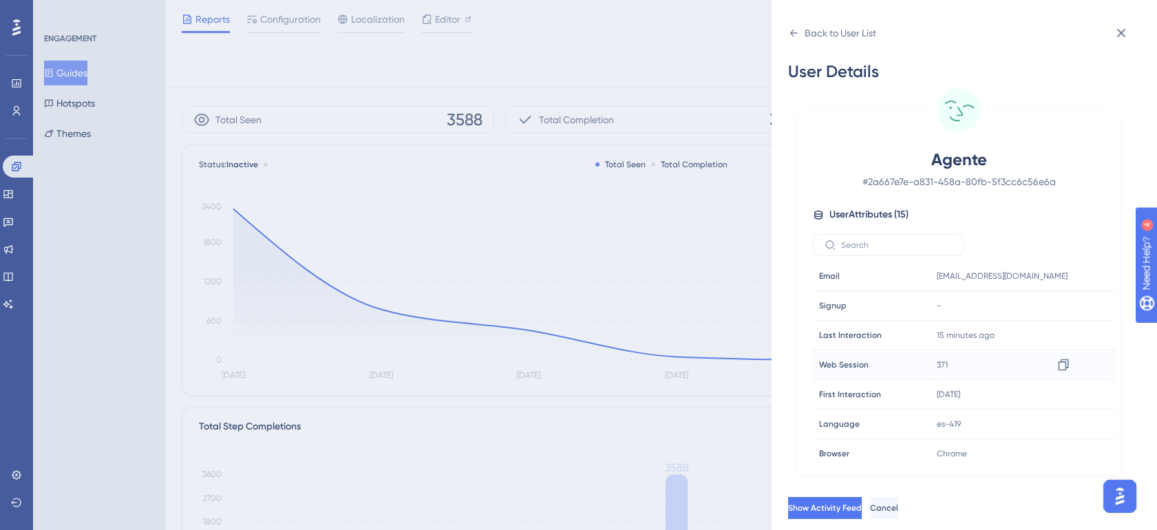
scroll to position [0, 0]
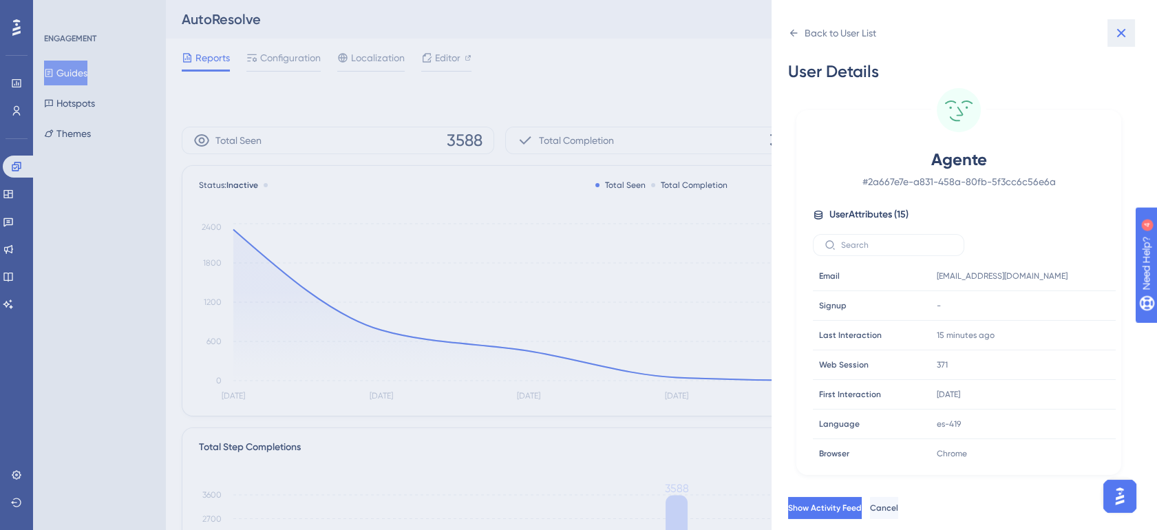
click at [1127, 39] on icon at bounding box center [1121, 33] width 17 height 17
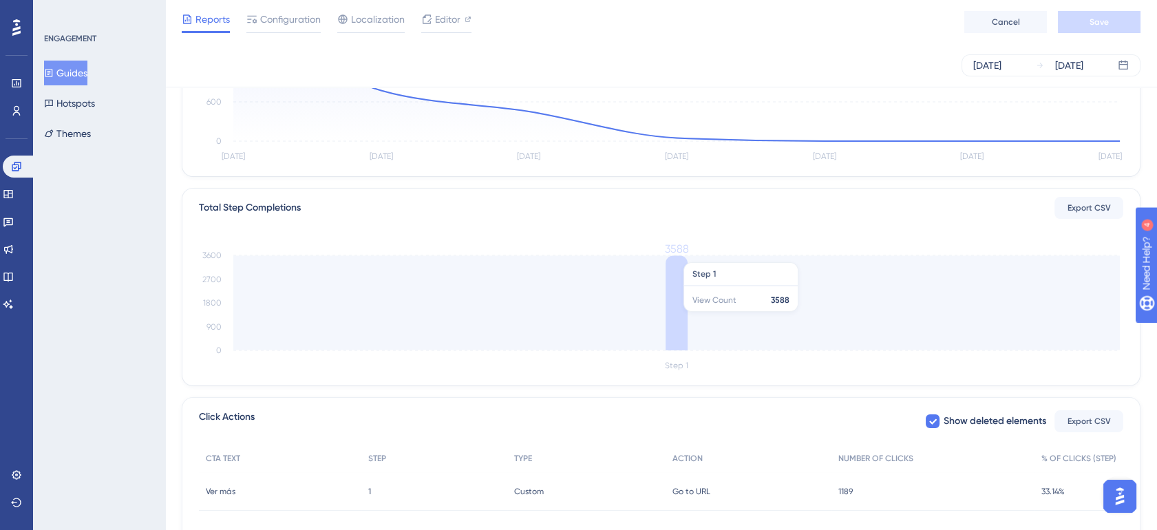
scroll to position [255, 0]
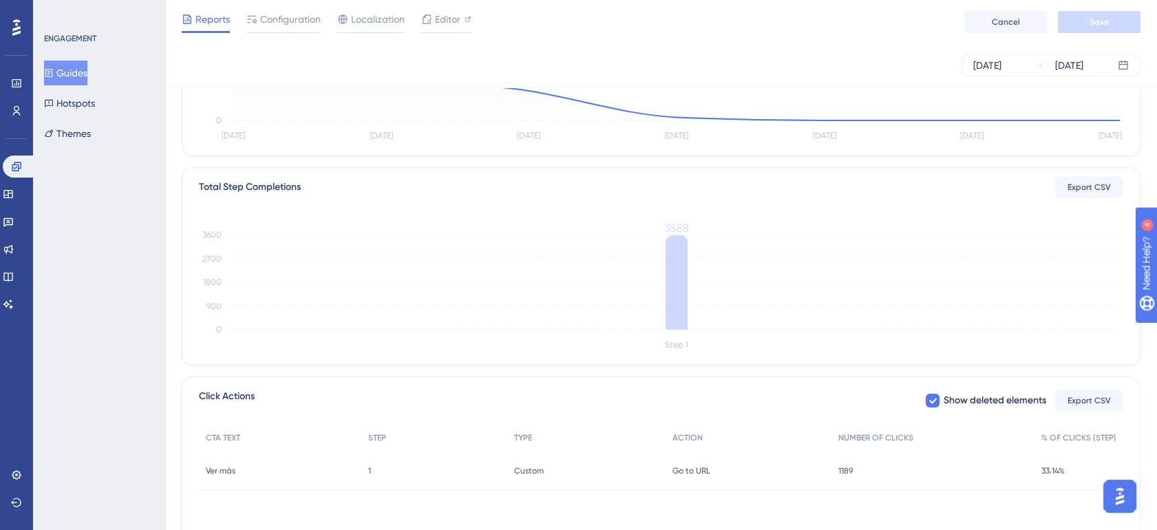
click at [732, 475] on div "Go to URL Go to URL" at bounding box center [749, 471] width 166 height 39
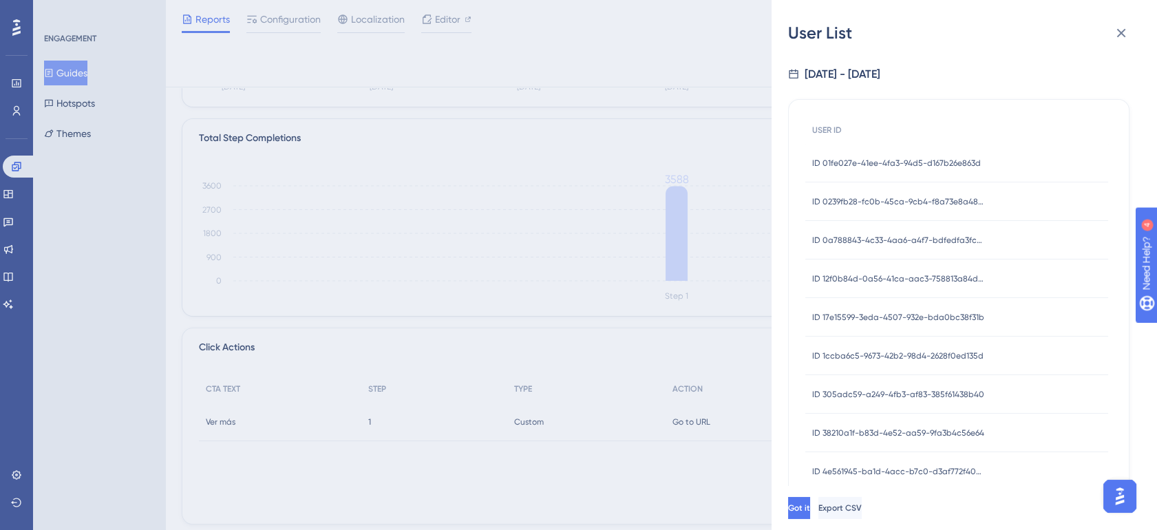
scroll to position [215, 0]
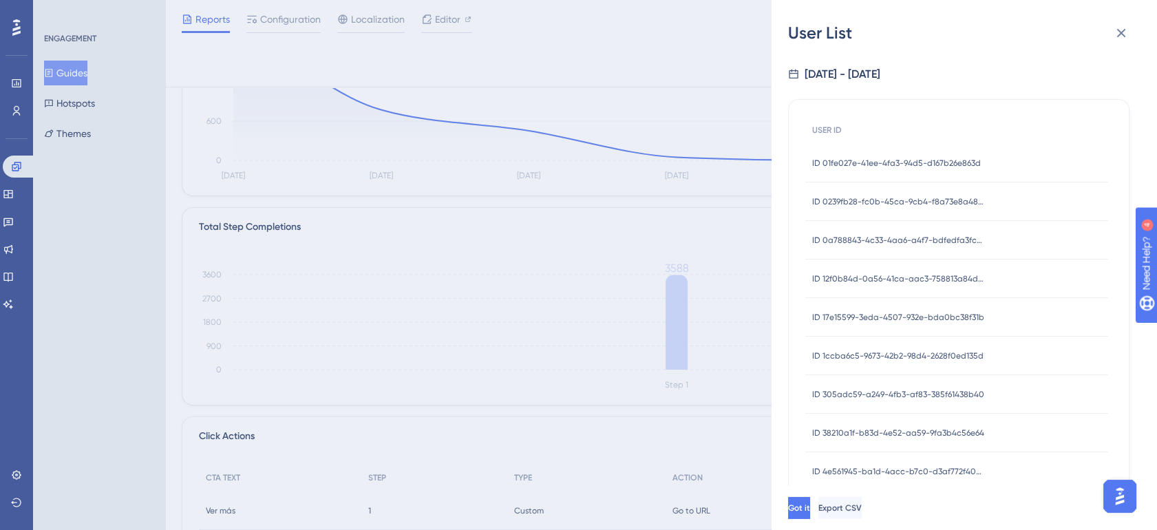
click at [981, 165] on div "ID 01fe027e-41ee-4fa3-94d5-d167b26e863d ID 01fe027e-41ee-4fa3-94d5-d167b26e863d" at bounding box center [956, 163] width 303 height 39
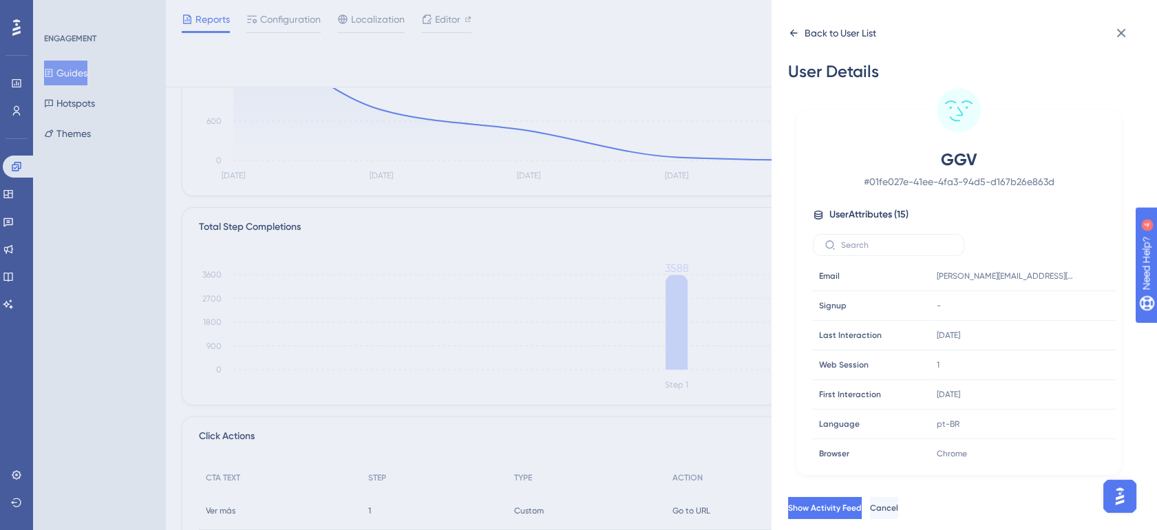
click at [791, 34] on icon at bounding box center [793, 33] width 11 height 11
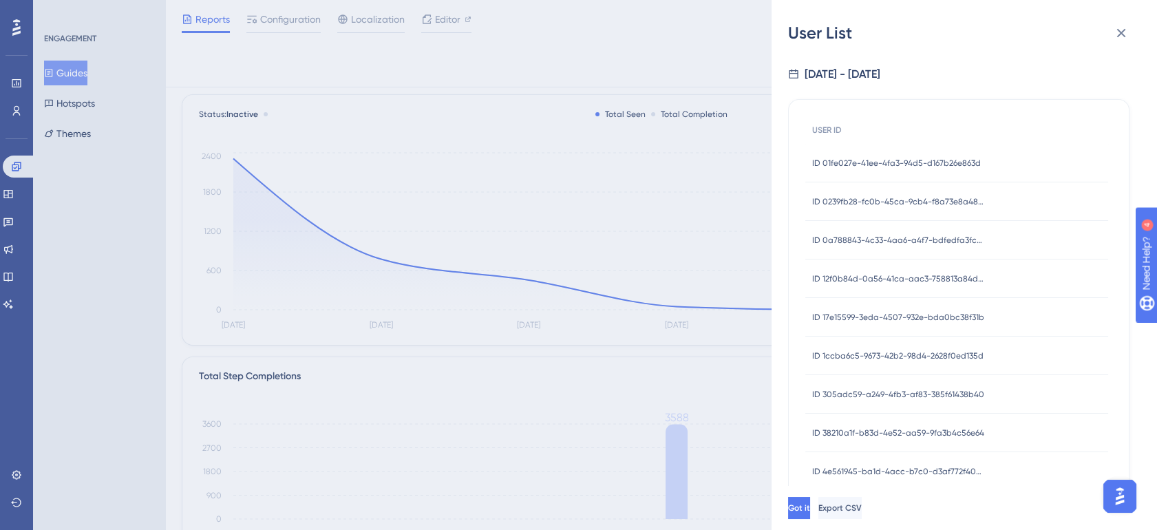
scroll to position [36, 0]
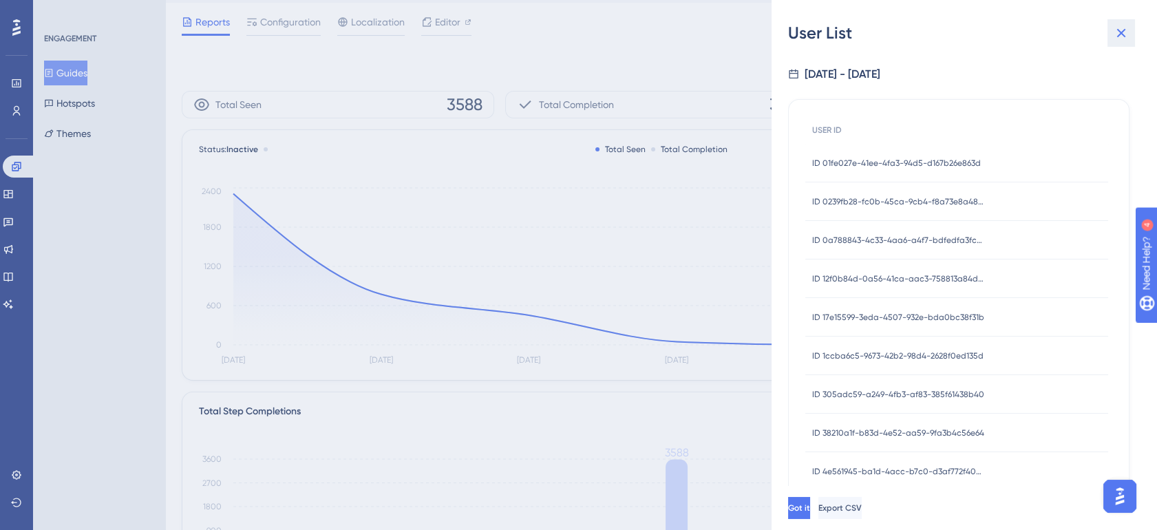
drag, startPoint x: 1119, startPoint y: 32, endPoint x: 628, endPoint y: 61, distance: 492.3
click at [1119, 32] on icon at bounding box center [1121, 33] width 17 height 17
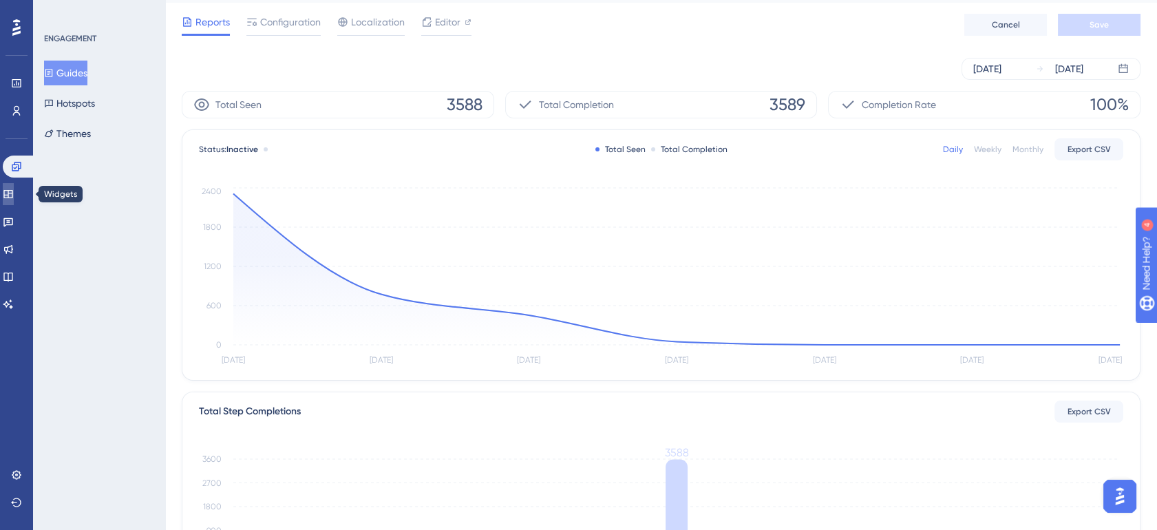
click at [12, 191] on icon at bounding box center [7, 194] width 9 height 8
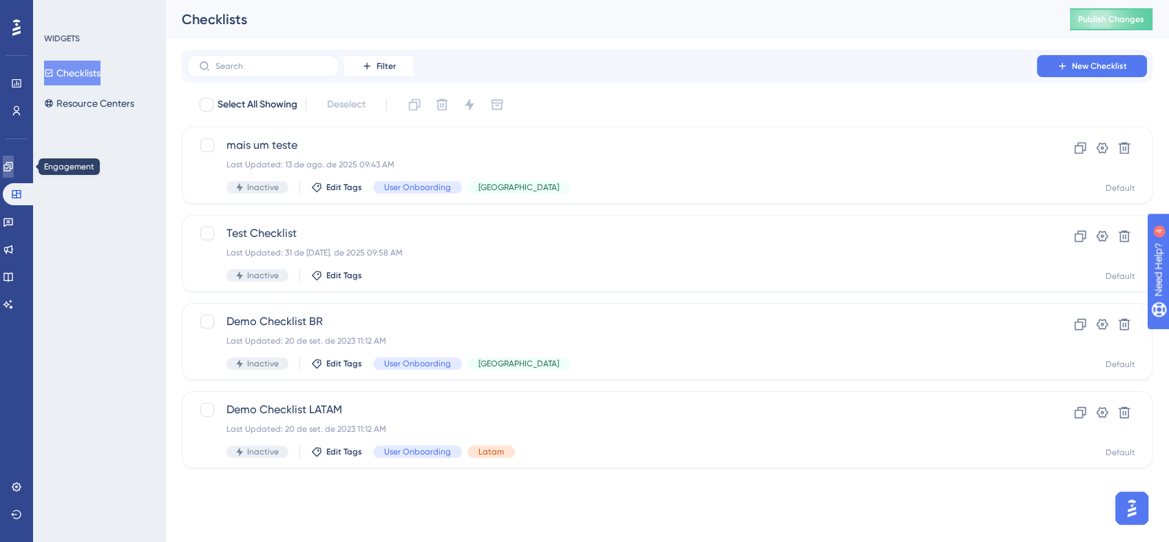
click at [14, 156] on link at bounding box center [8, 167] width 11 height 22
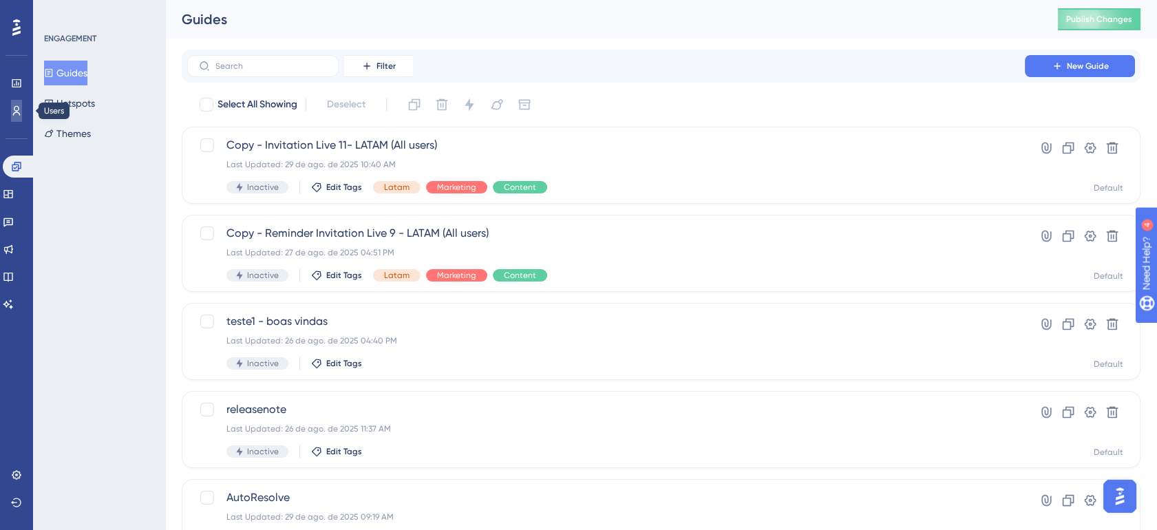
click at [11, 119] on link at bounding box center [16, 111] width 11 height 22
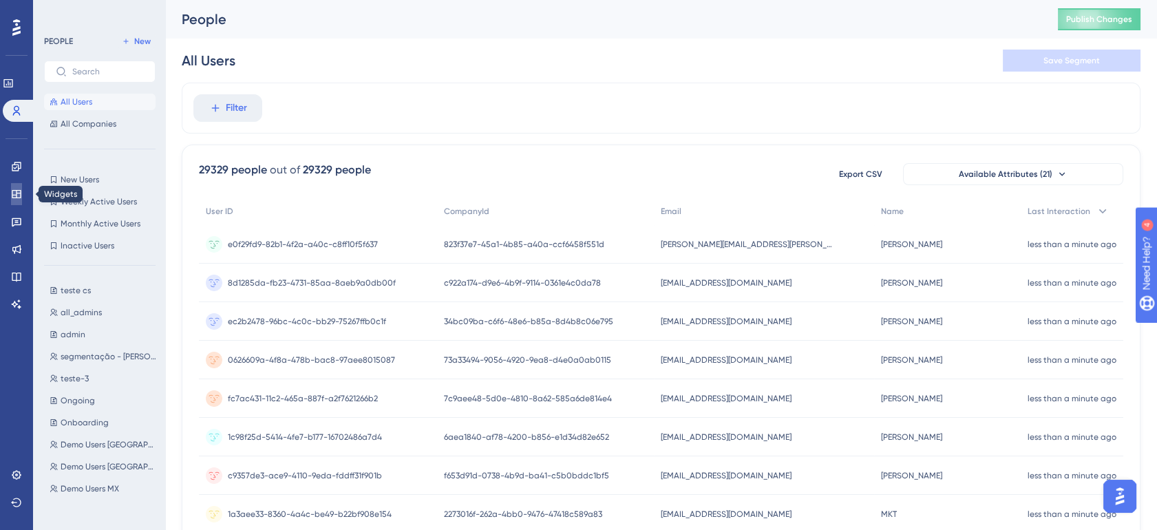
click at [19, 193] on icon at bounding box center [16, 194] width 9 height 8
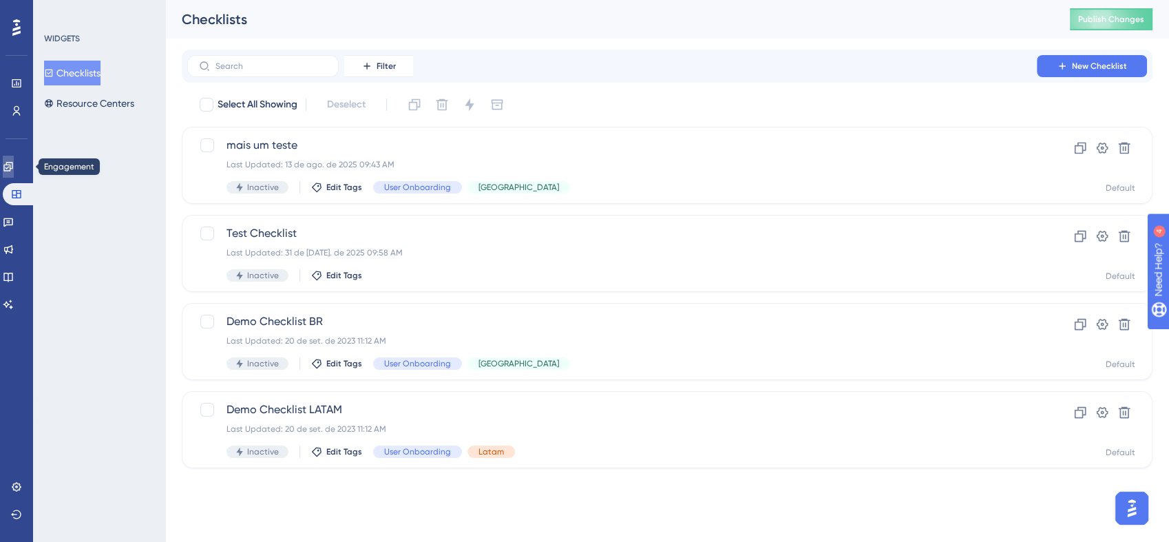
click at [14, 170] on icon at bounding box center [8, 166] width 11 height 11
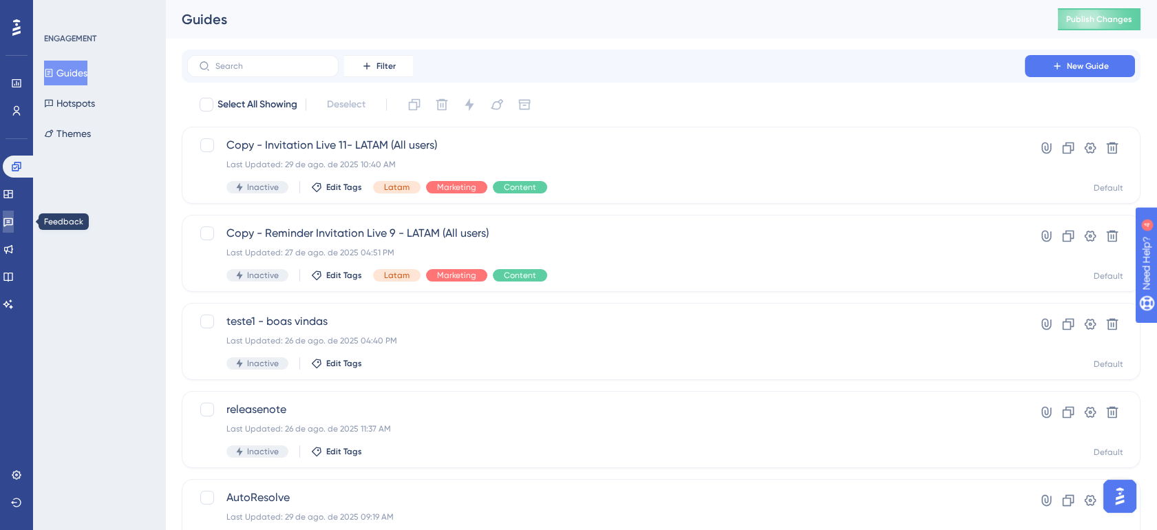
click at [14, 227] on link at bounding box center [8, 222] width 11 height 22
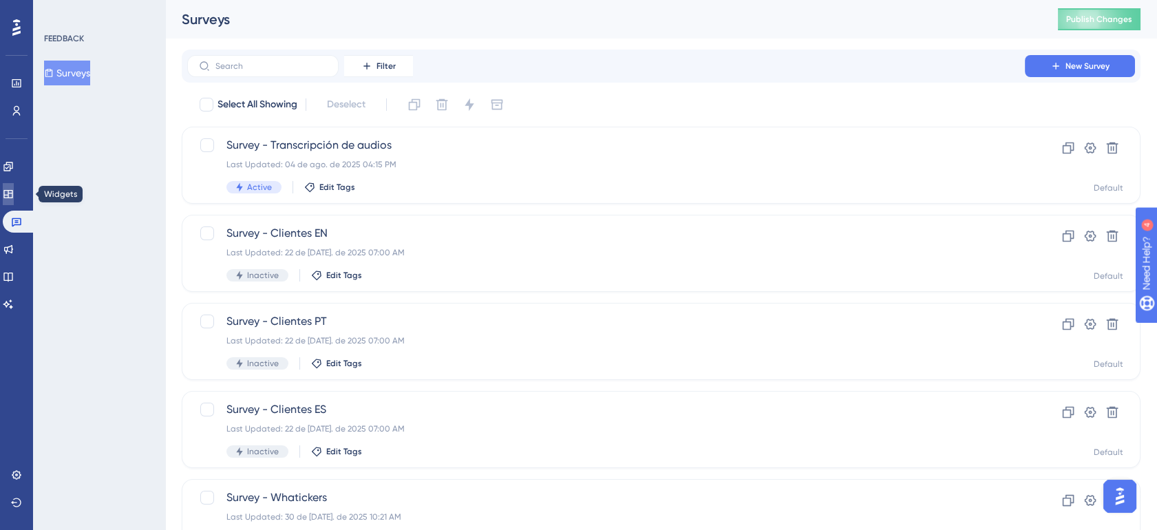
click at [14, 203] on link at bounding box center [8, 194] width 11 height 22
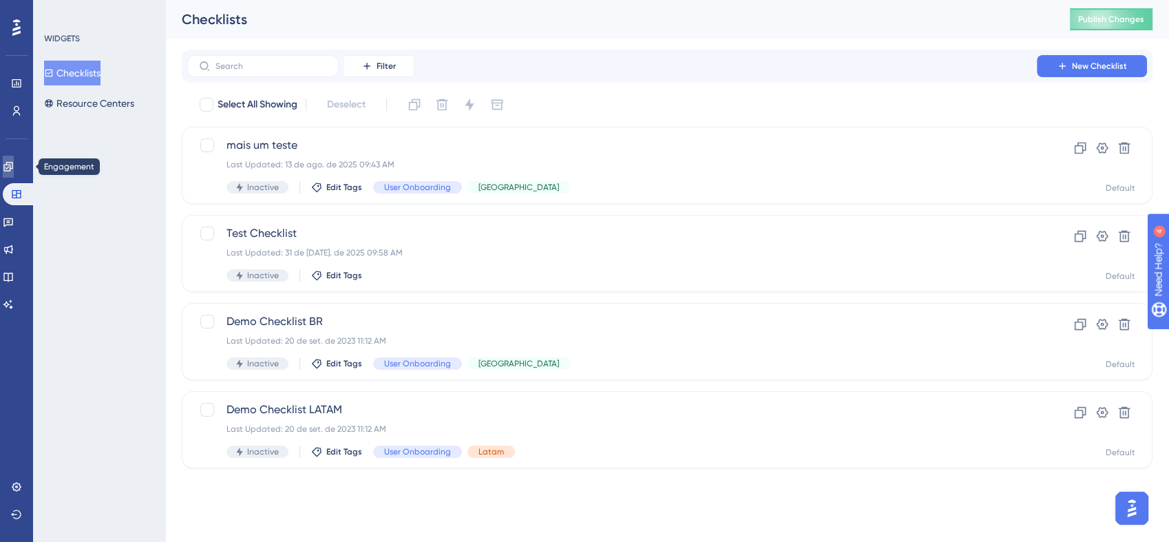
click at [14, 169] on icon at bounding box center [8, 166] width 11 height 11
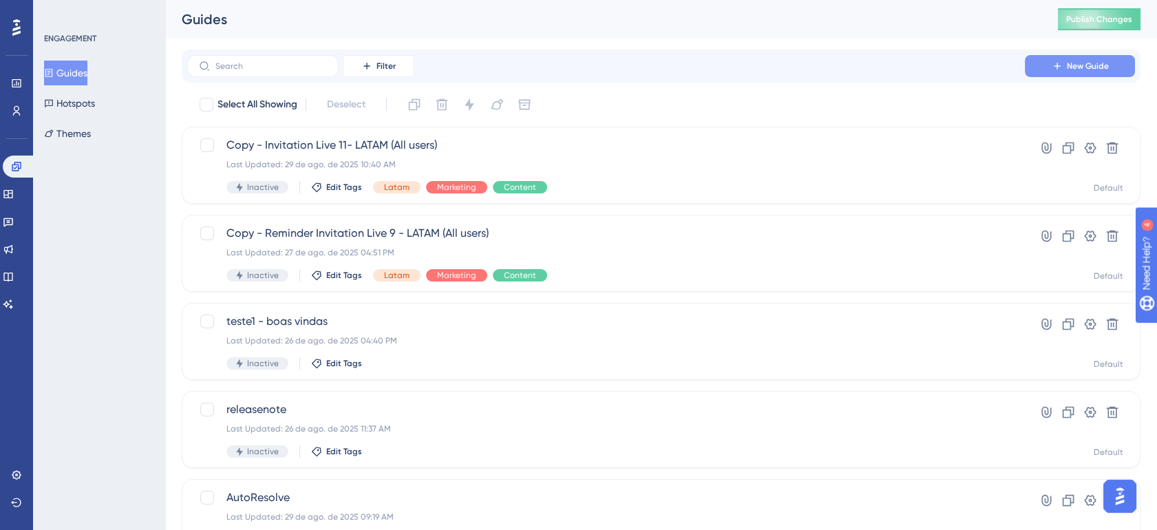
click at [1111, 63] on button "New Guide" at bounding box center [1080, 66] width 110 height 22
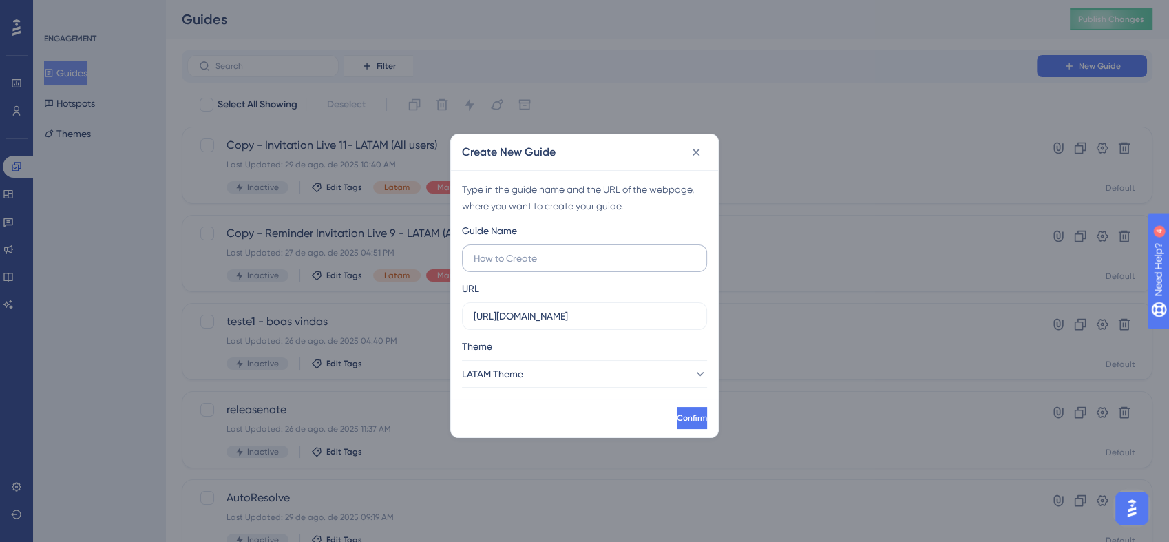
click at [537, 254] on input "text" at bounding box center [585, 258] width 222 height 15
type input "e"
type input "teste - [PERSON_NAME]"
click at [677, 426] on button "Confirm" at bounding box center [692, 418] width 30 height 22
